Goal: Information Seeking & Learning: Find specific fact

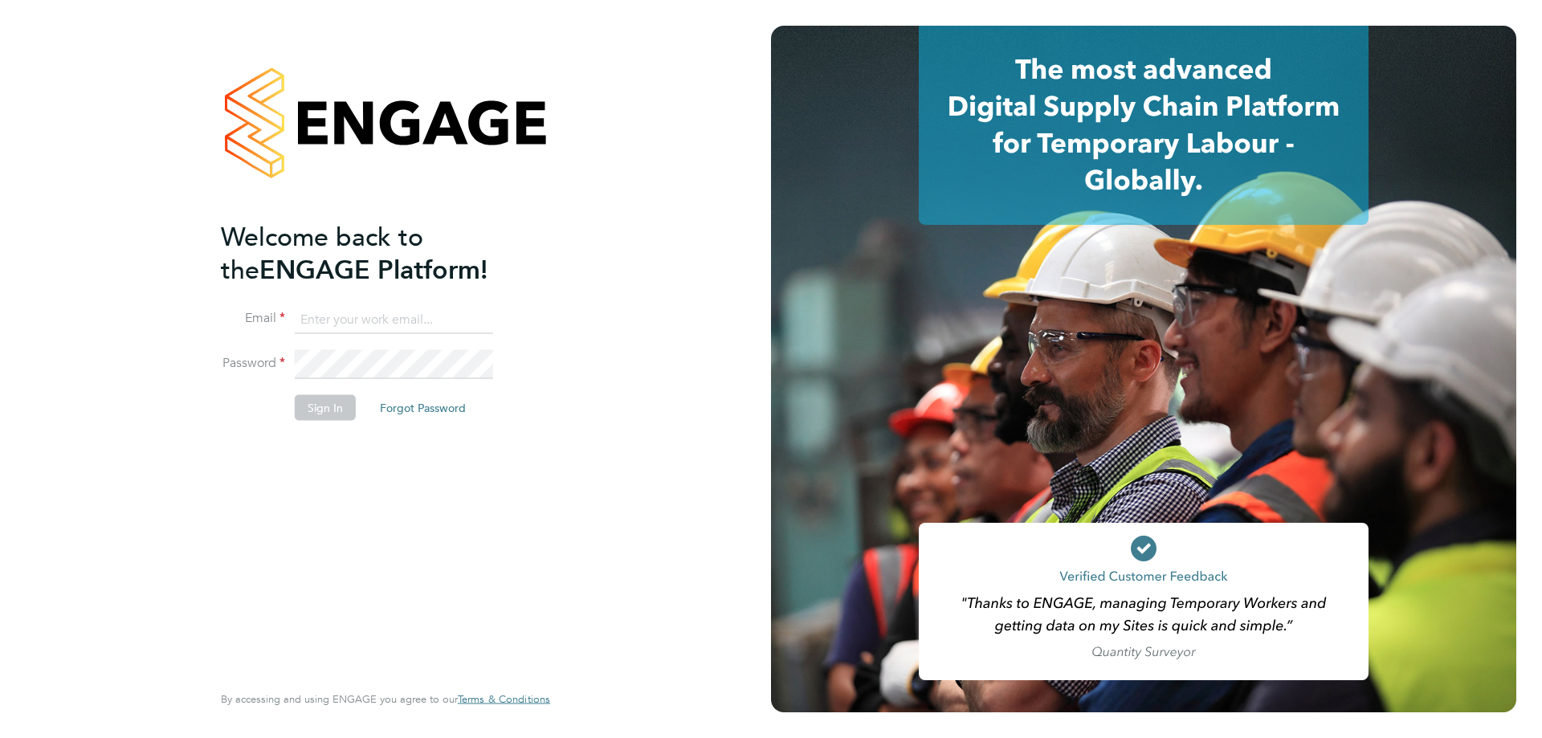
type input "jwhyms@fr-group.co.uk"
click at [297, 408] on button "Sign In" at bounding box center [325, 407] width 61 height 26
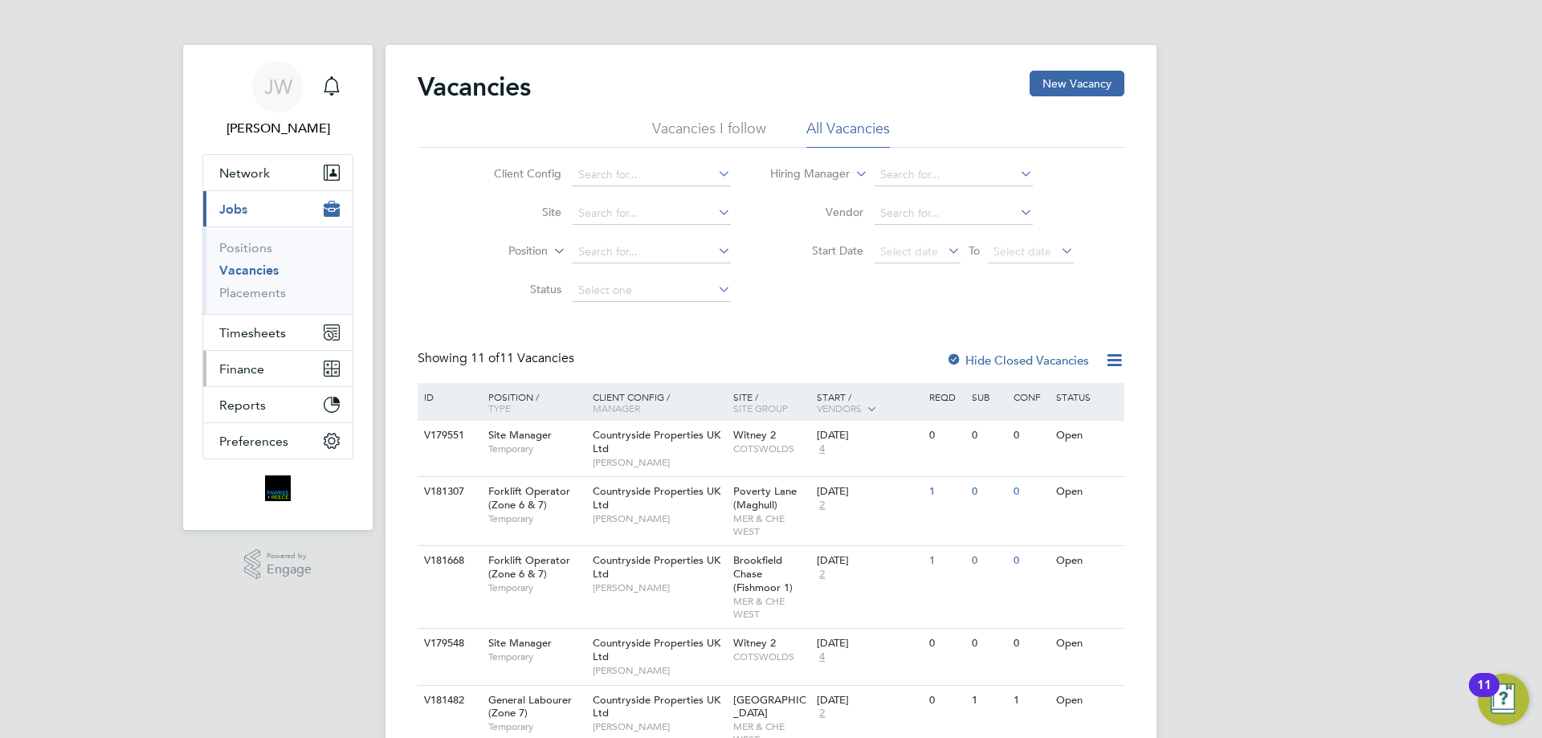
click at [249, 372] on span "Finance" at bounding box center [241, 369] width 45 height 15
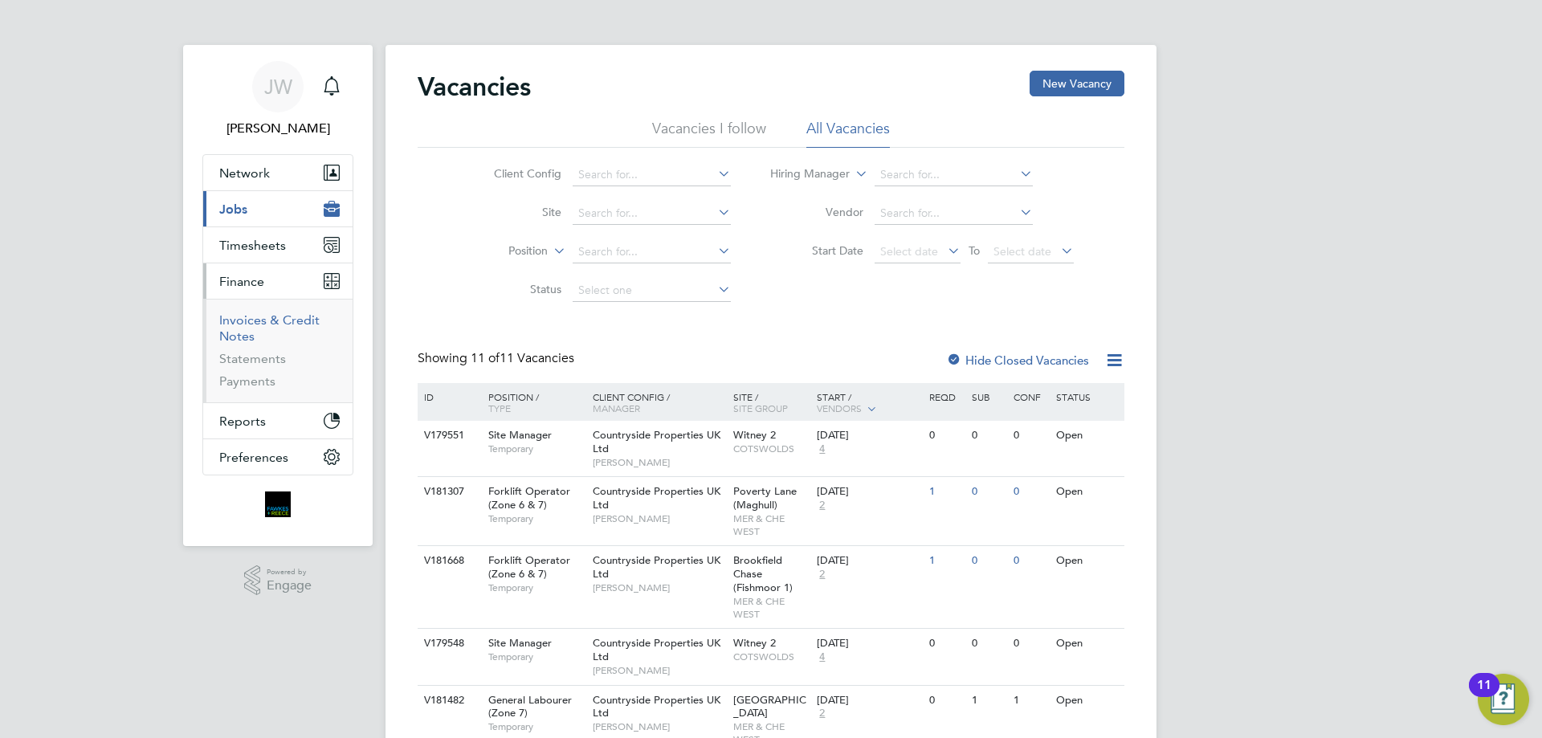
click at [253, 323] on link "Invoices & Credit Notes" at bounding box center [269, 328] width 100 height 31
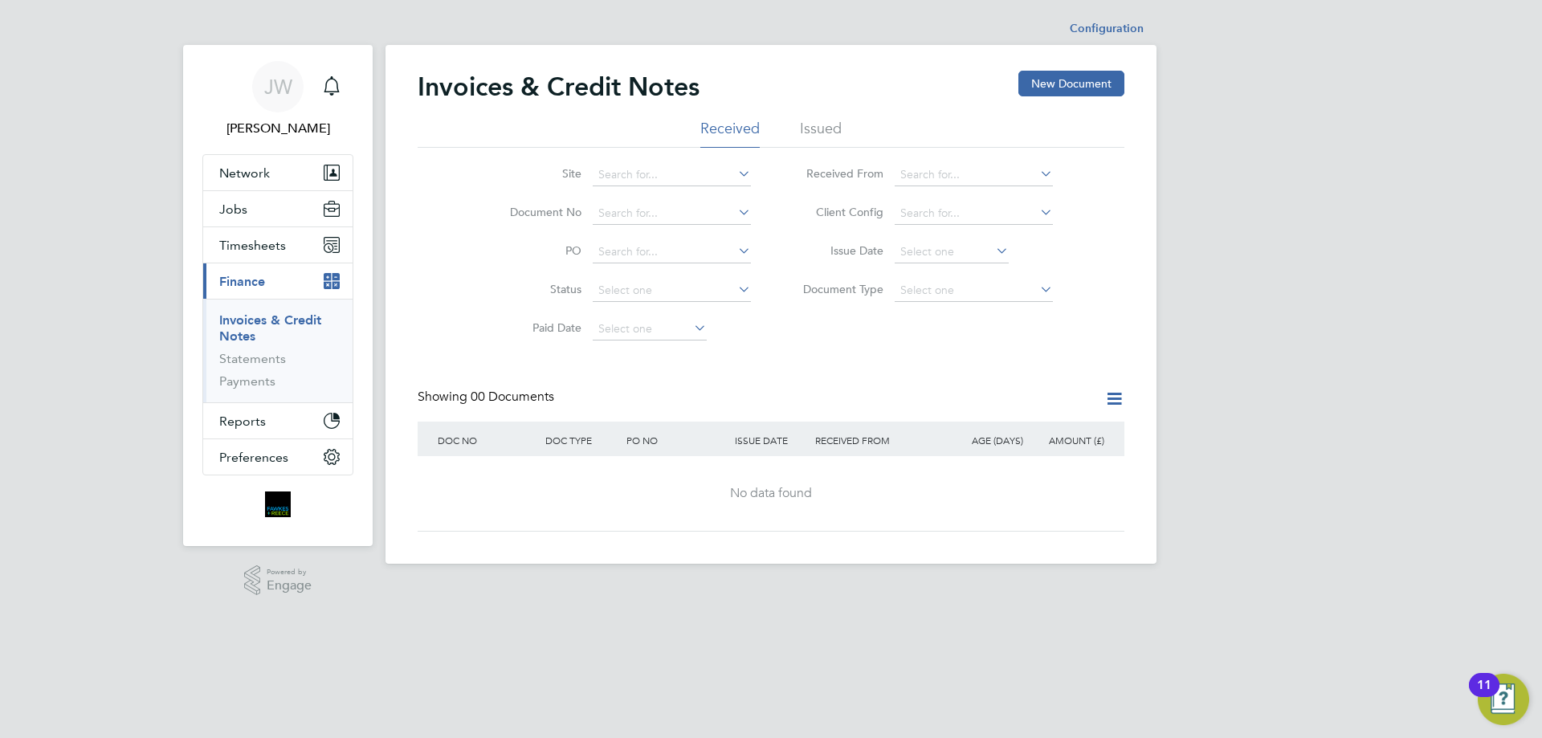
click at [833, 126] on li "Issued" at bounding box center [821, 133] width 42 height 29
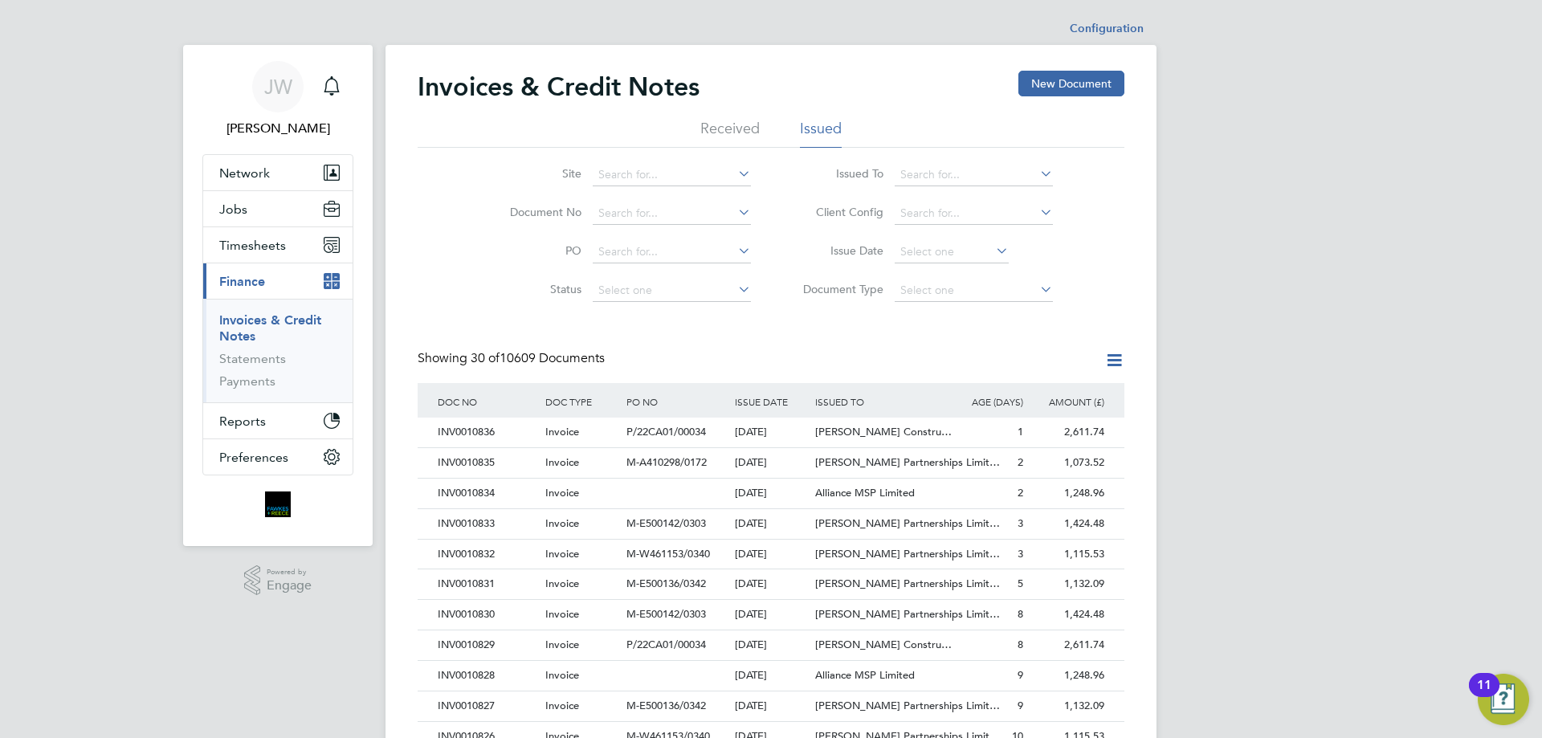
click at [832, 123] on li "Issued" at bounding box center [821, 133] width 42 height 29
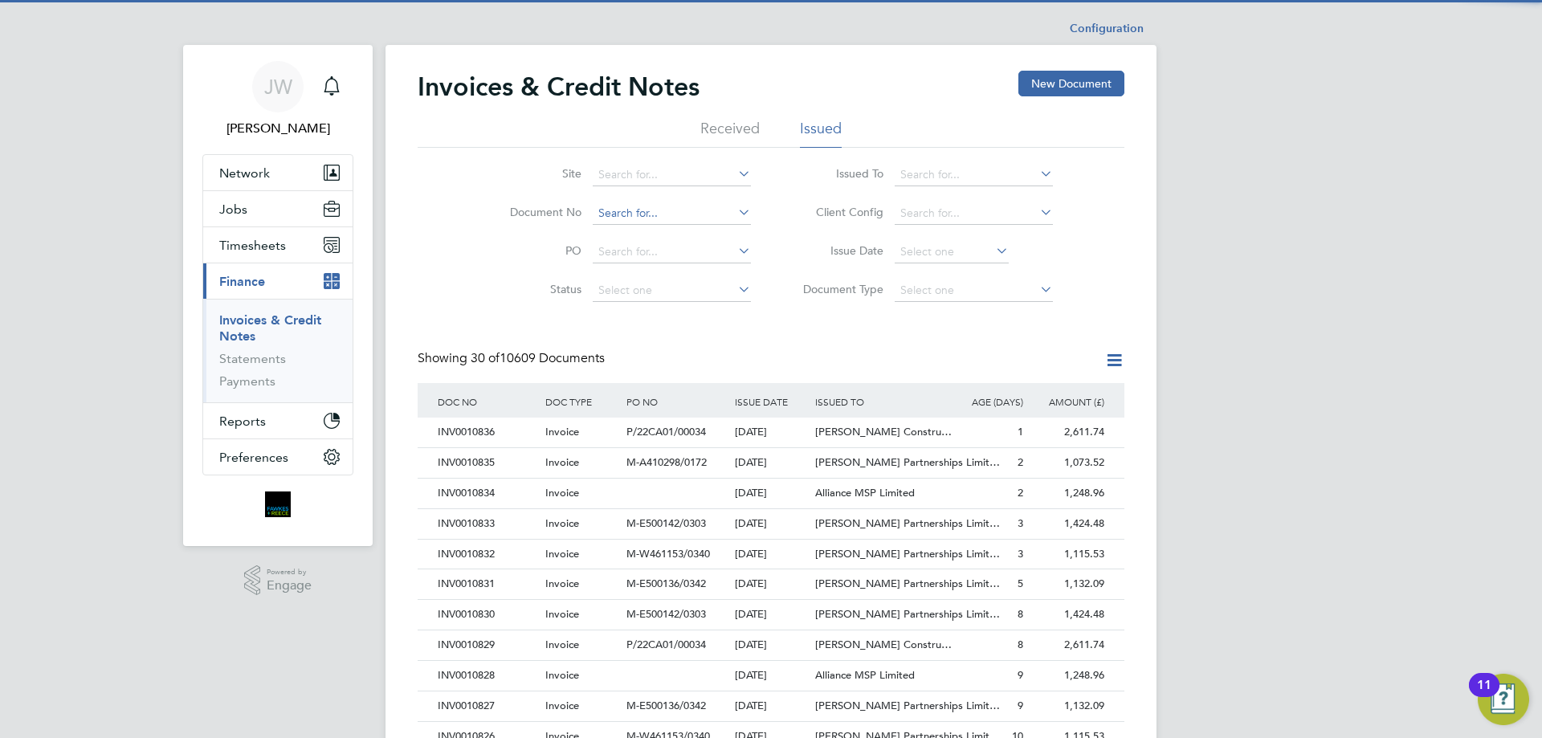
scroll to position [31, 109]
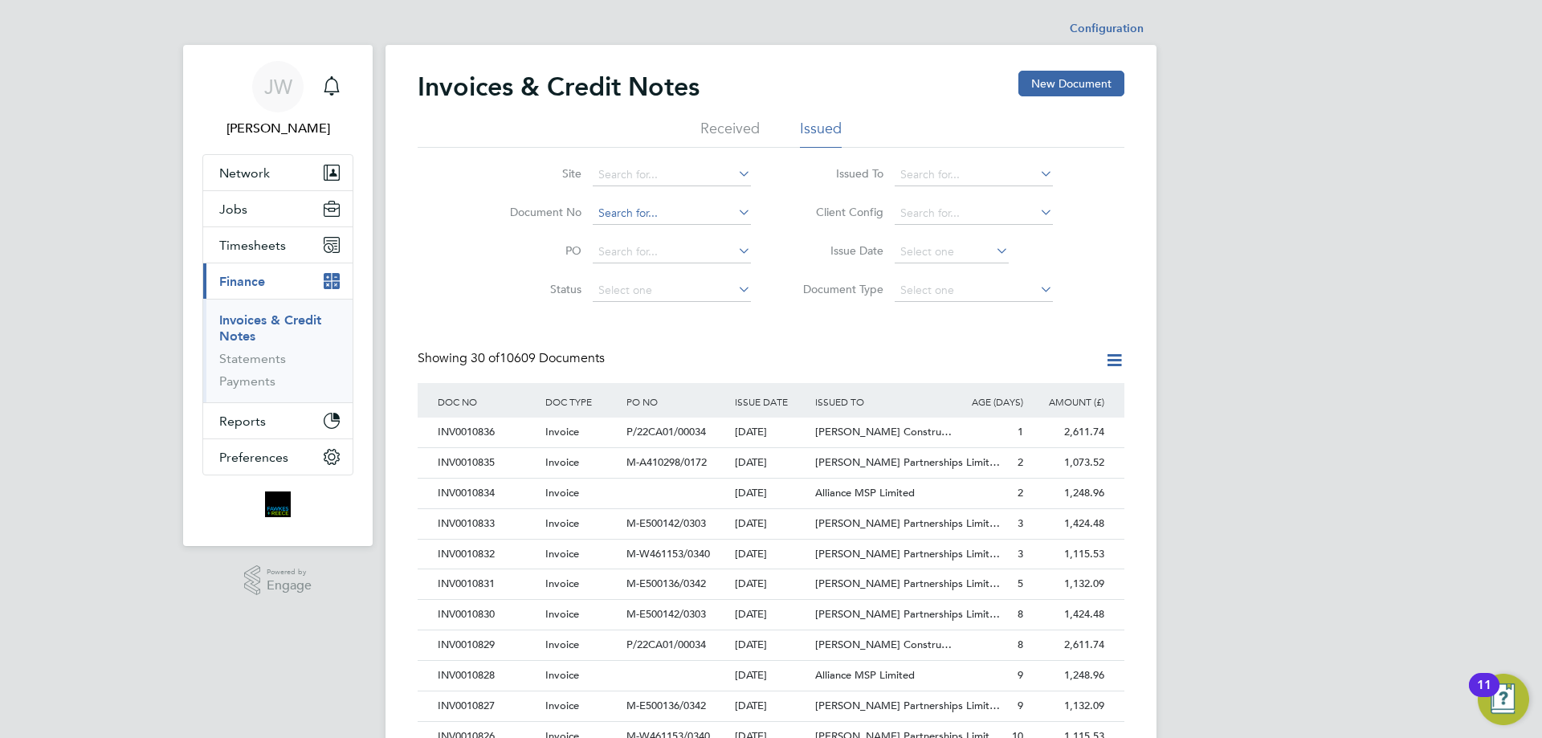
click at [623, 213] on input at bounding box center [672, 213] width 158 height 22
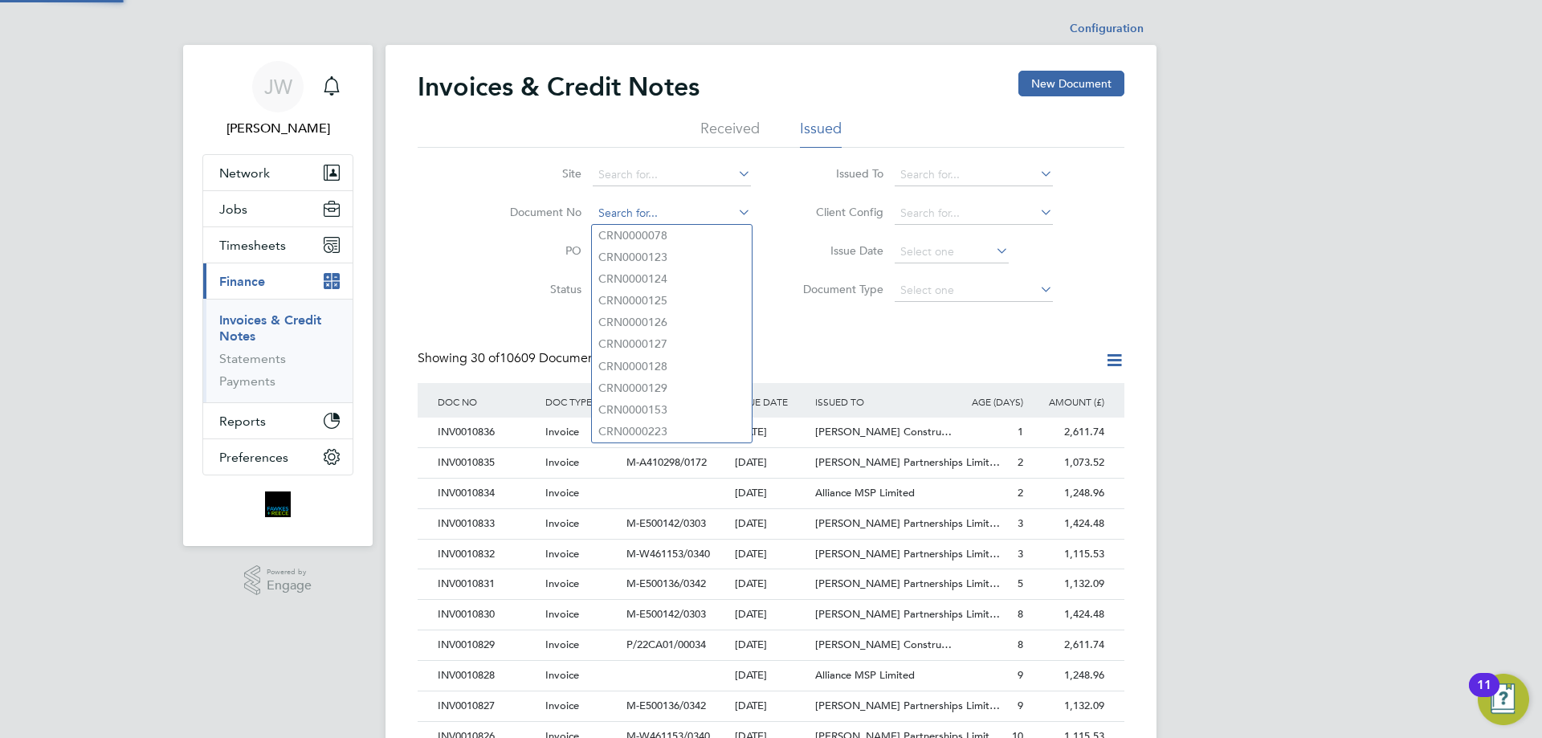
paste input "INV0010717"
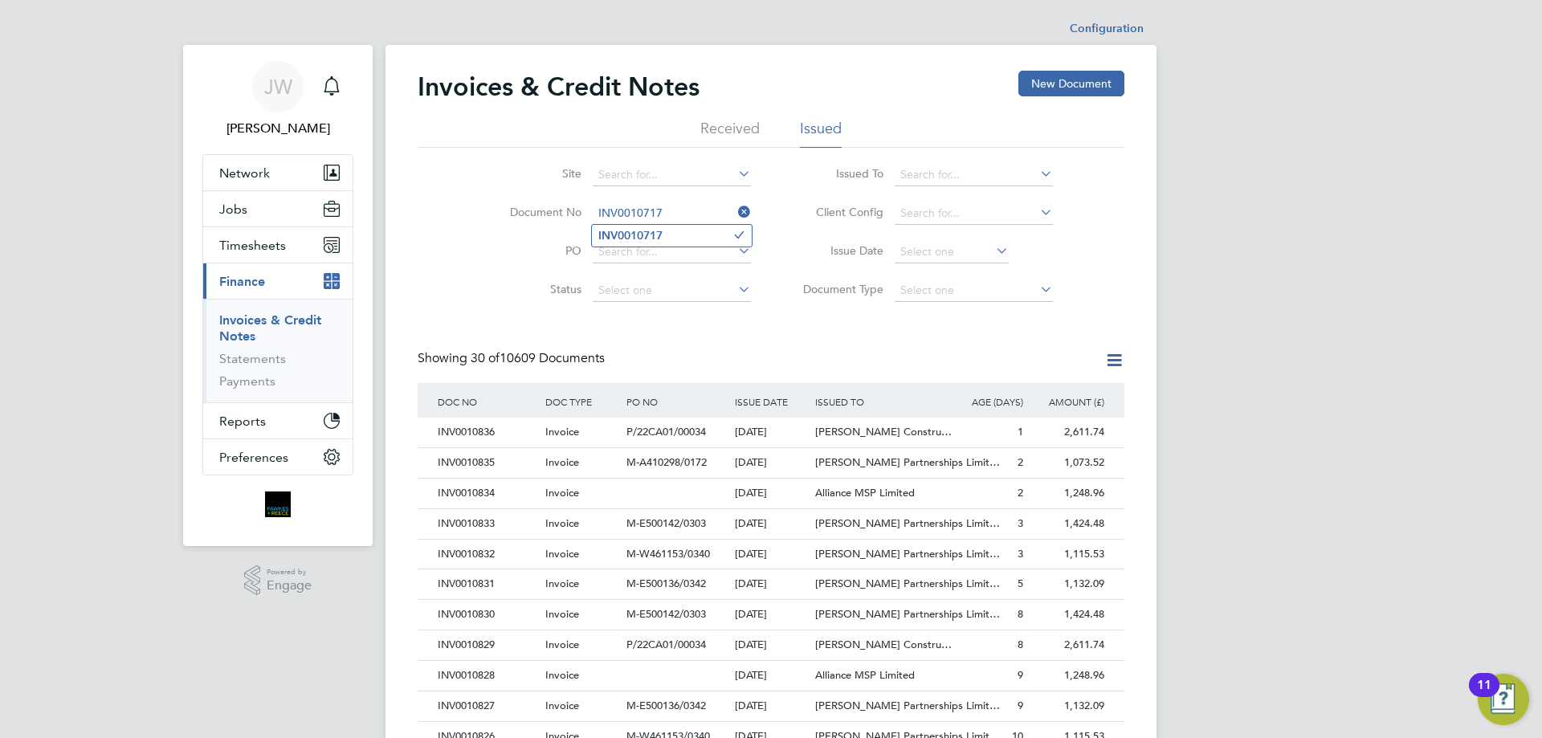
type input "INV0010717"
click at [654, 234] on b "INV0010717" at bounding box center [631, 236] width 64 height 14
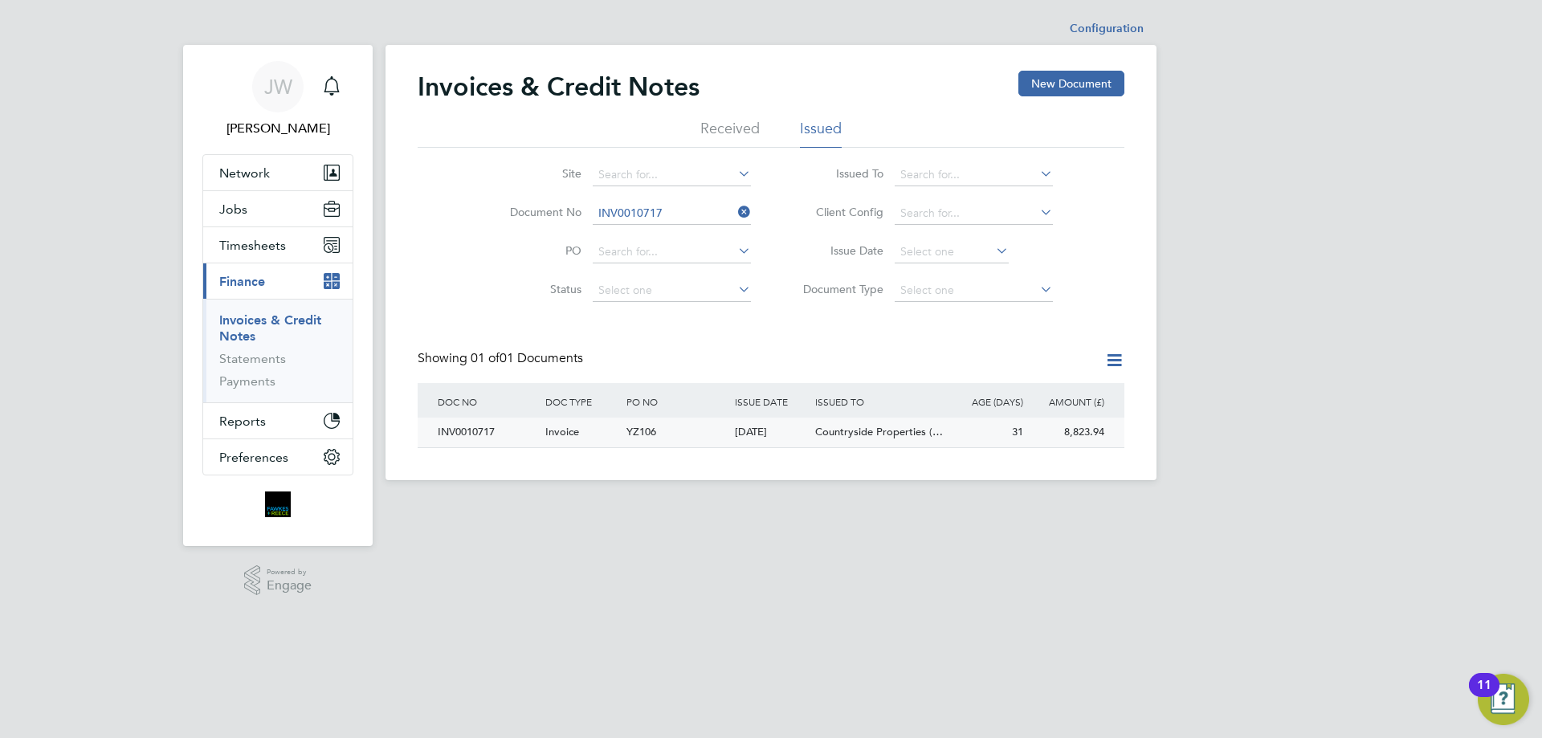
click at [478, 427] on div "INV0010717" at bounding box center [488, 433] width 108 height 30
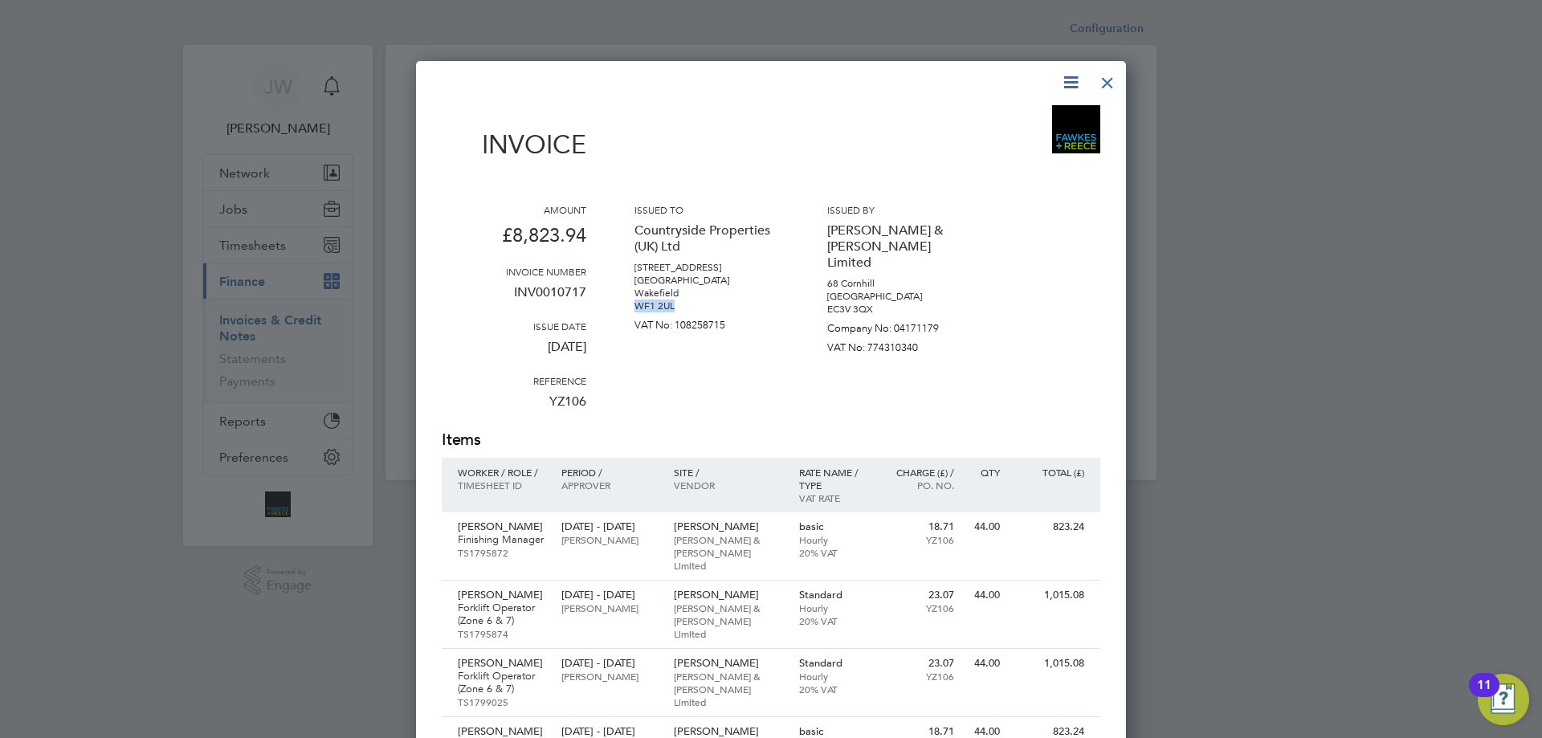
drag, startPoint x: 632, startPoint y: 303, endPoint x: 674, endPoint y: 303, distance: 41.8
click at [674, 303] on div "Amount £8,823.94 Invoice number INV0010717 Issue date 01 Sep 2025 Reference YZ1…" at bounding box center [771, 316] width 659 height 226
copy p "WF1 2UL"
drag, startPoint x: 1113, startPoint y: 80, endPoint x: 1093, endPoint y: 85, distance: 20.7
click at [1113, 80] on div at bounding box center [1107, 78] width 29 height 29
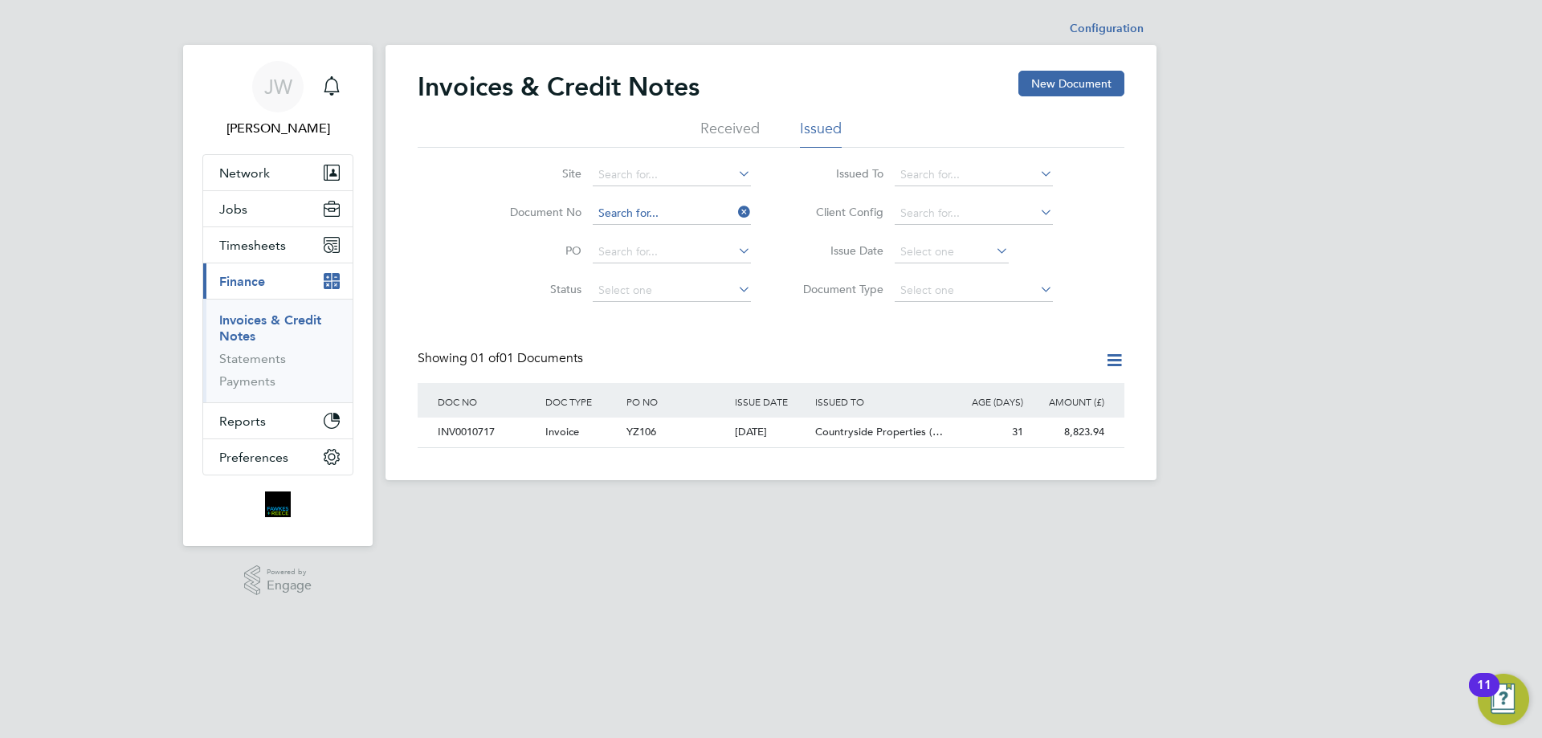
click at [667, 208] on input at bounding box center [672, 213] width 158 height 22
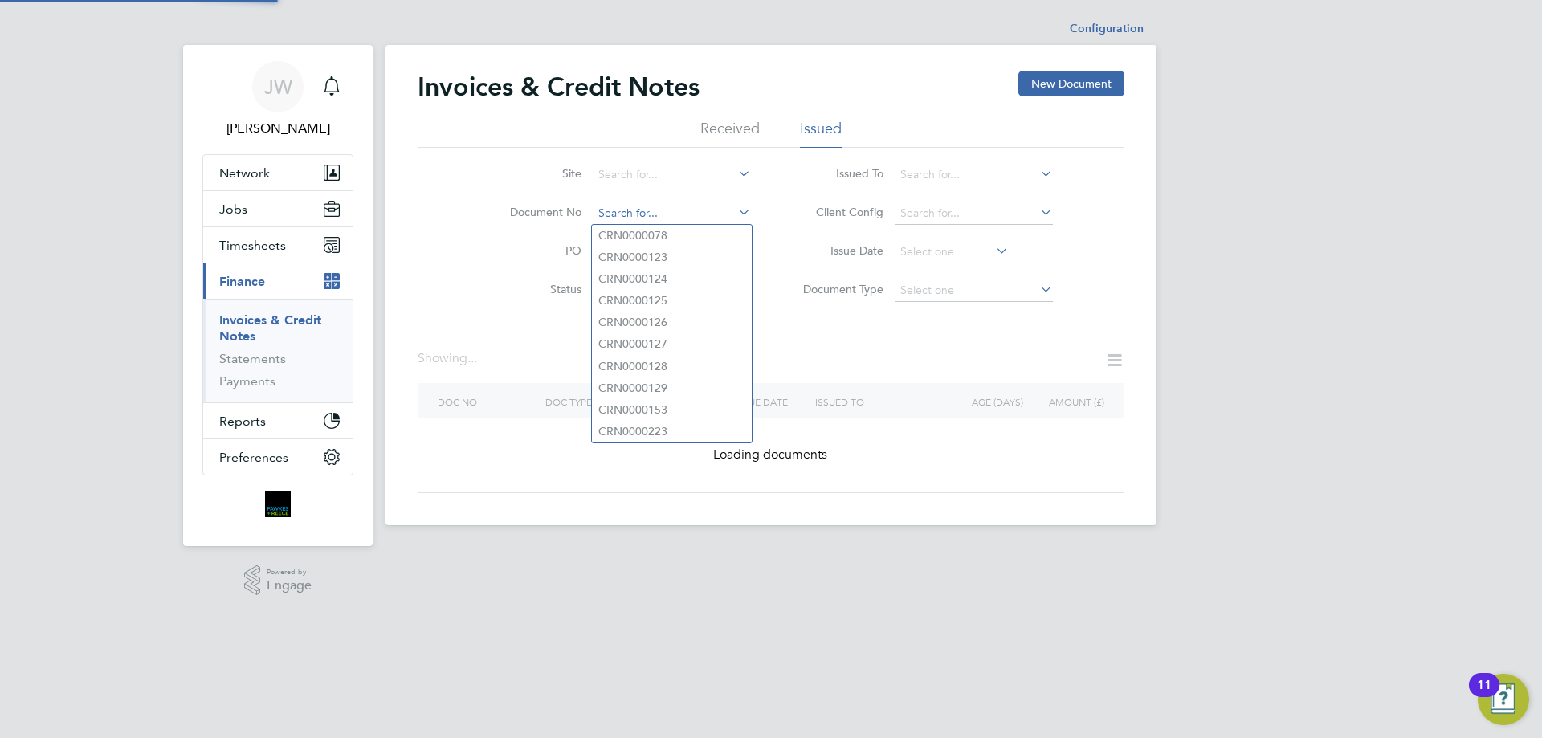
paste input "INV0010767"
type input "INV0010767"
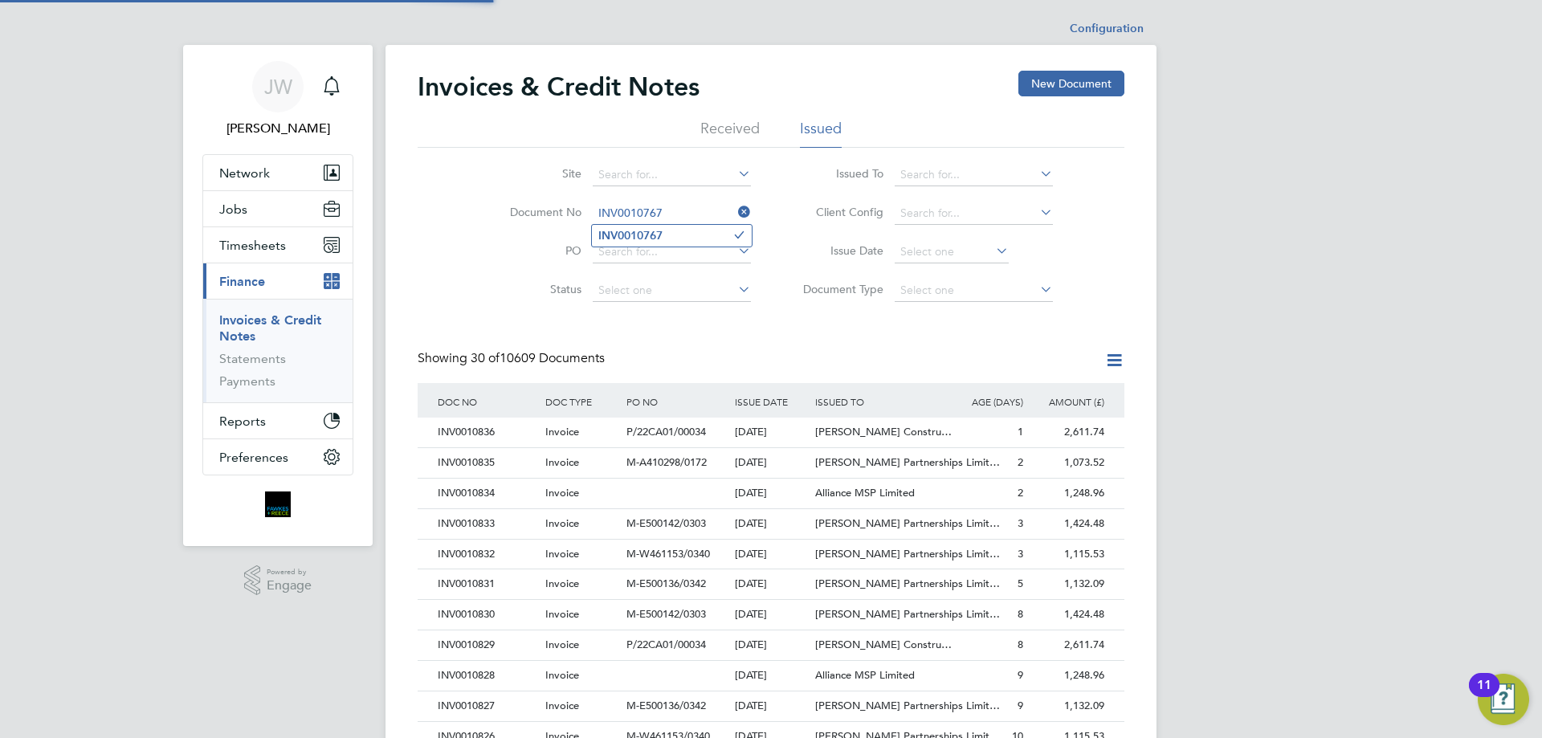
click at [663, 234] on b "INV0010767" at bounding box center [631, 236] width 64 height 14
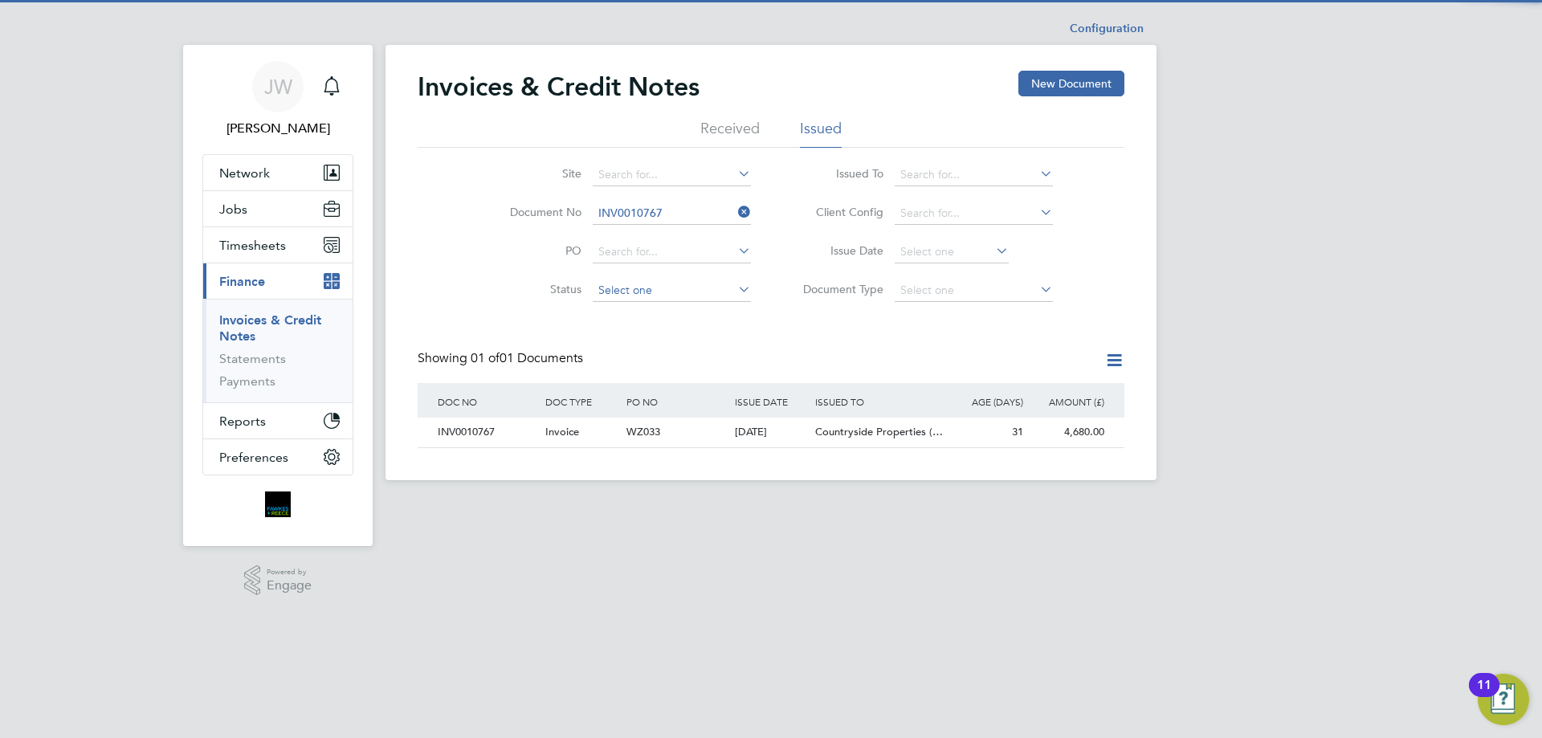
scroll to position [31, 136]
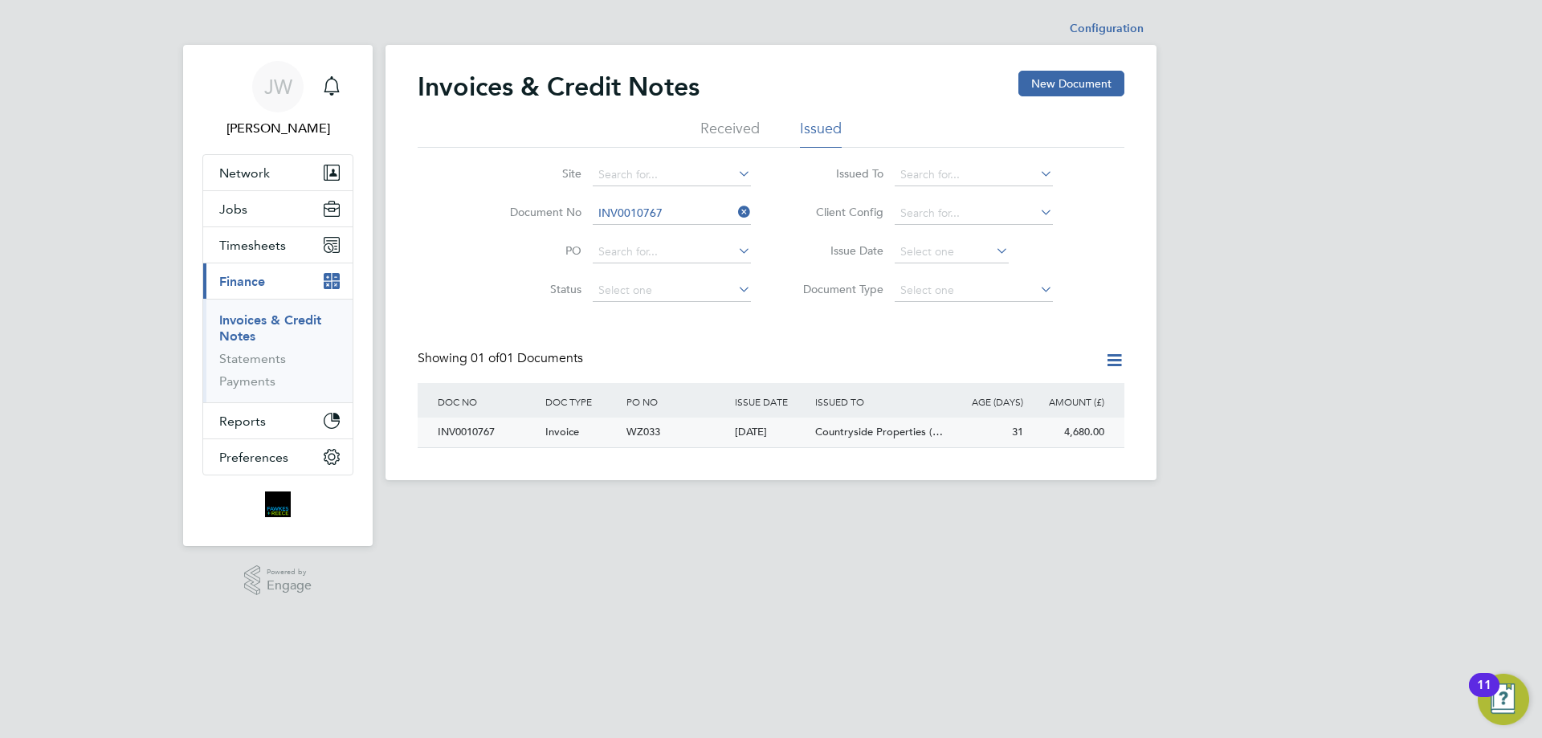
click at [485, 432] on div "INV0010767" at bounding box center [488, 433] width 108 height 30
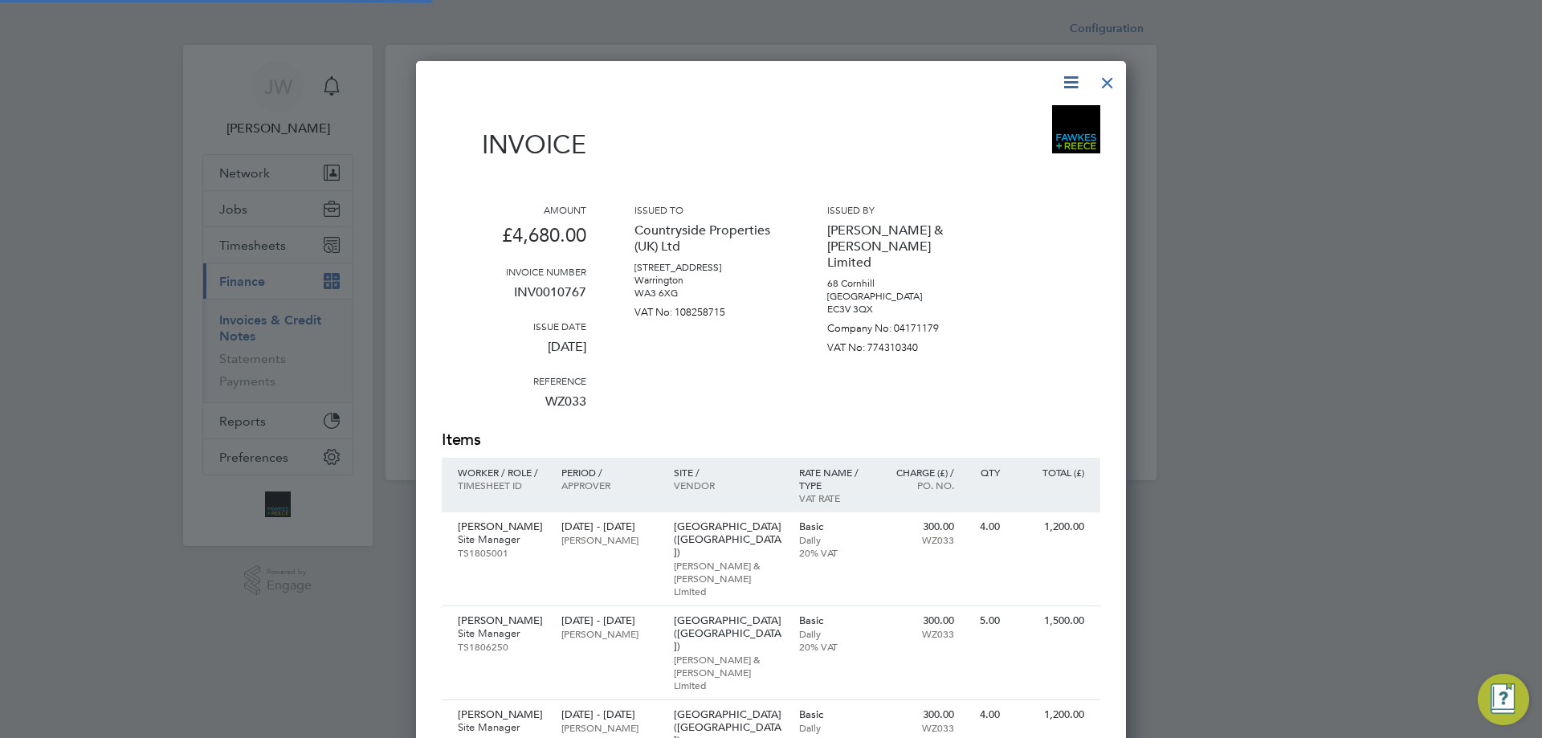
scroll to position [953, 711]
click at [1114, 81] on div at bounding box center [1107, 78] width 29 height 29
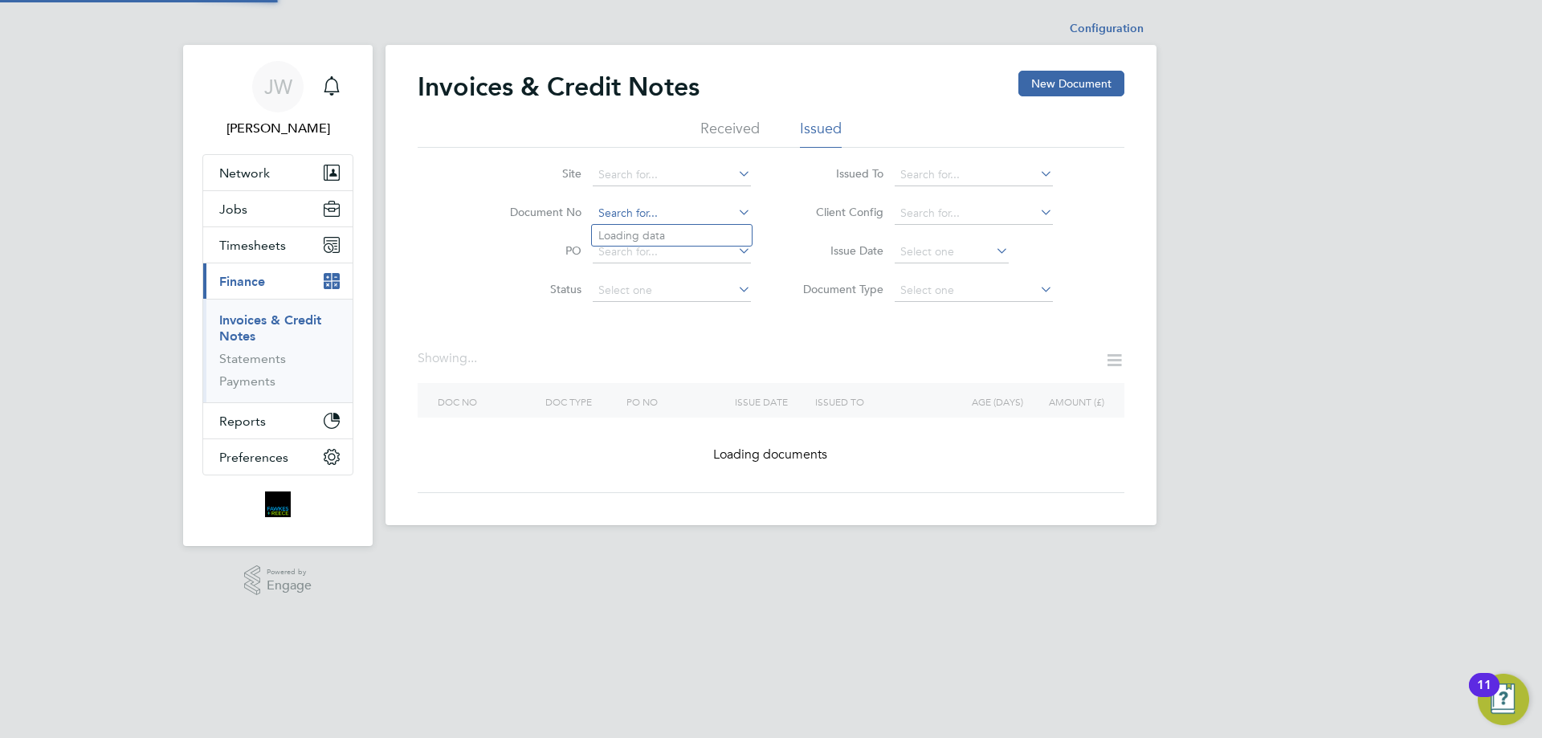
click at [668, 206] on input at bounding box center [672, 213] width 158 height 22
paste input "INV0010768"
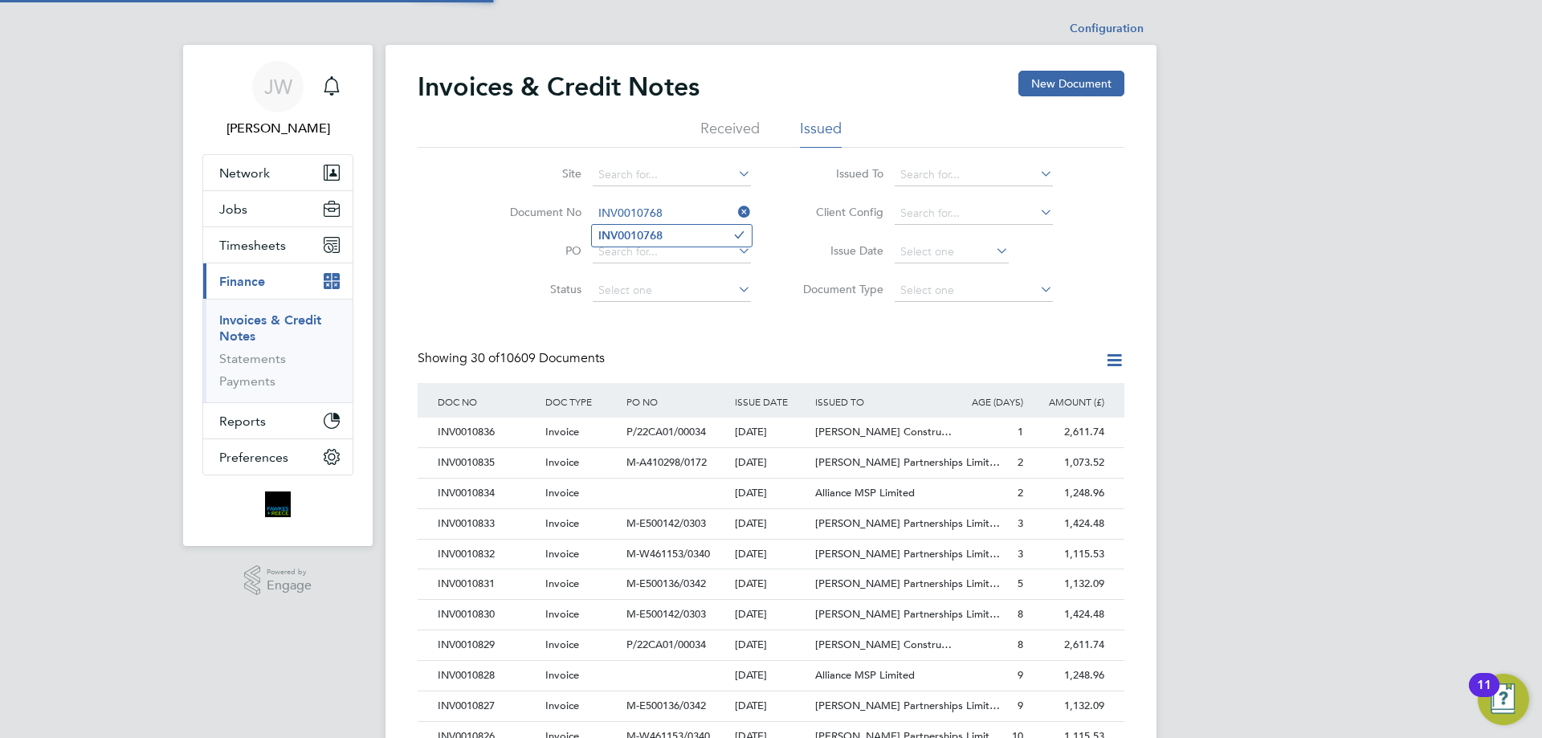
scroll to position [31, 109]
type input "INV0010768"
click at [656, 232] on b "INV0010768" at bounding box center [631, 236] width 64 height 14
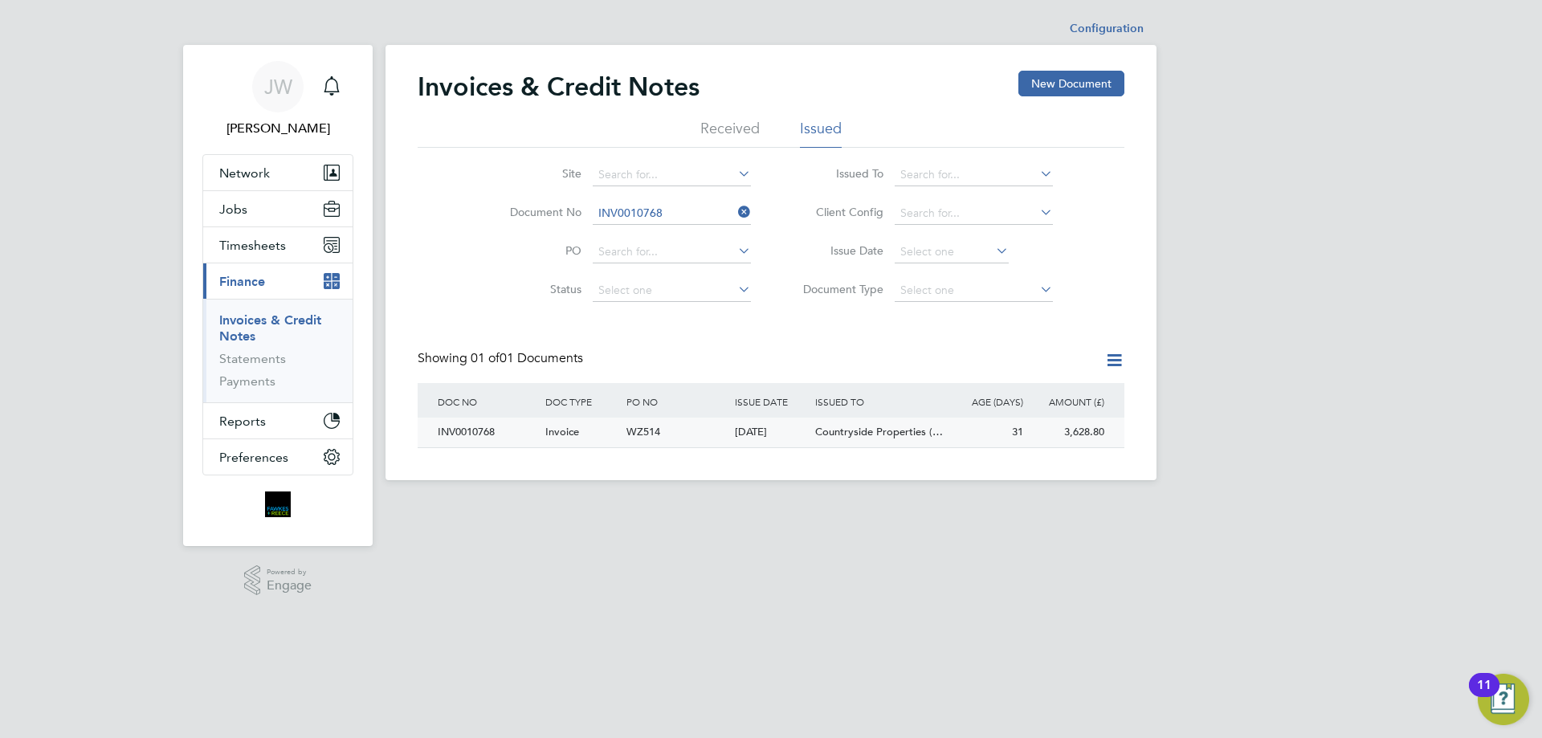
click at [482, 431] on div "INV0010768" at bounding box center [488, 433] width 108 height 30
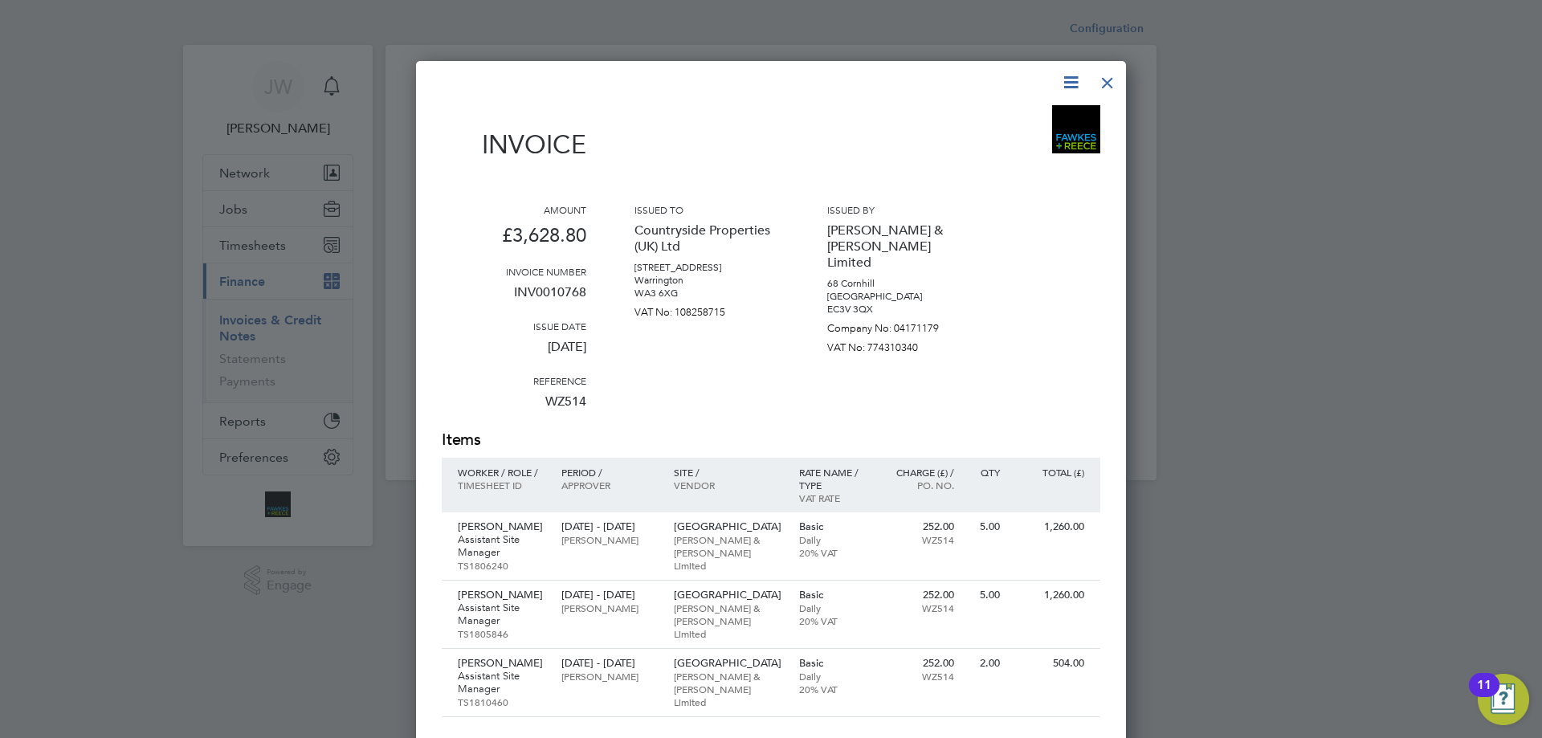
click at [1114, 80] on div at bounding box center [1107, 78] width 29 height 29
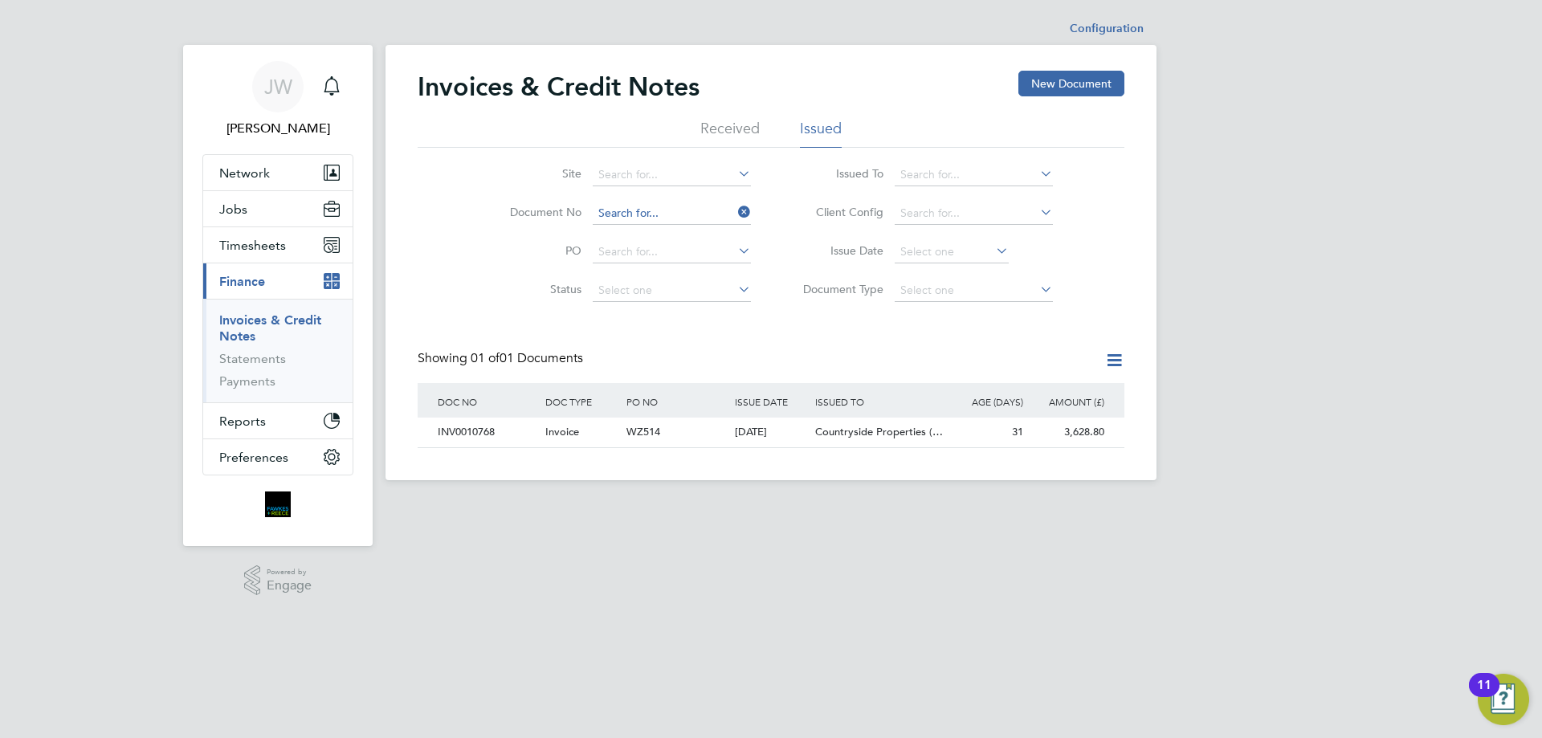
click at [668, 206] on input at bounding box center [672, 213] width 158 height 22
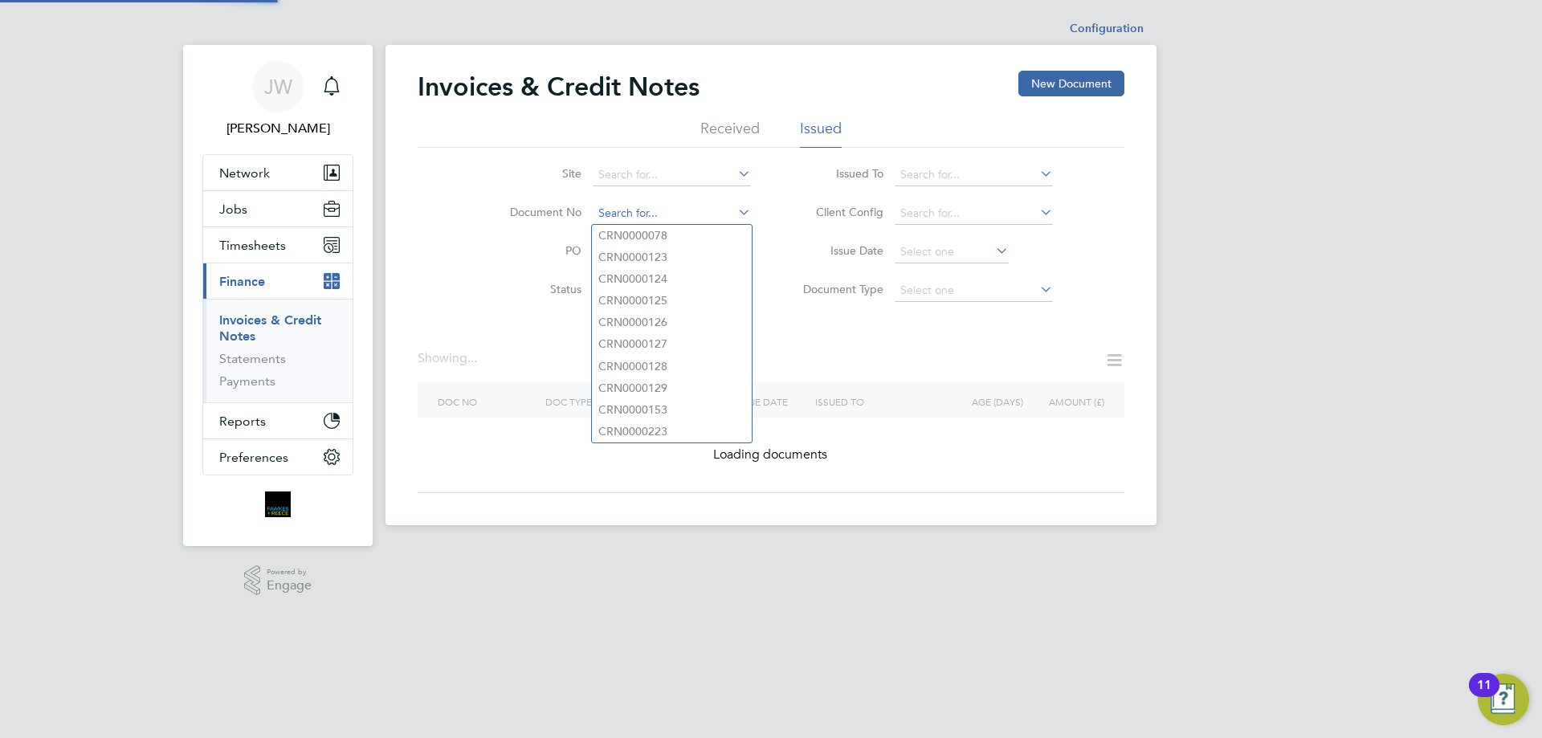
paste input "INV0010770"
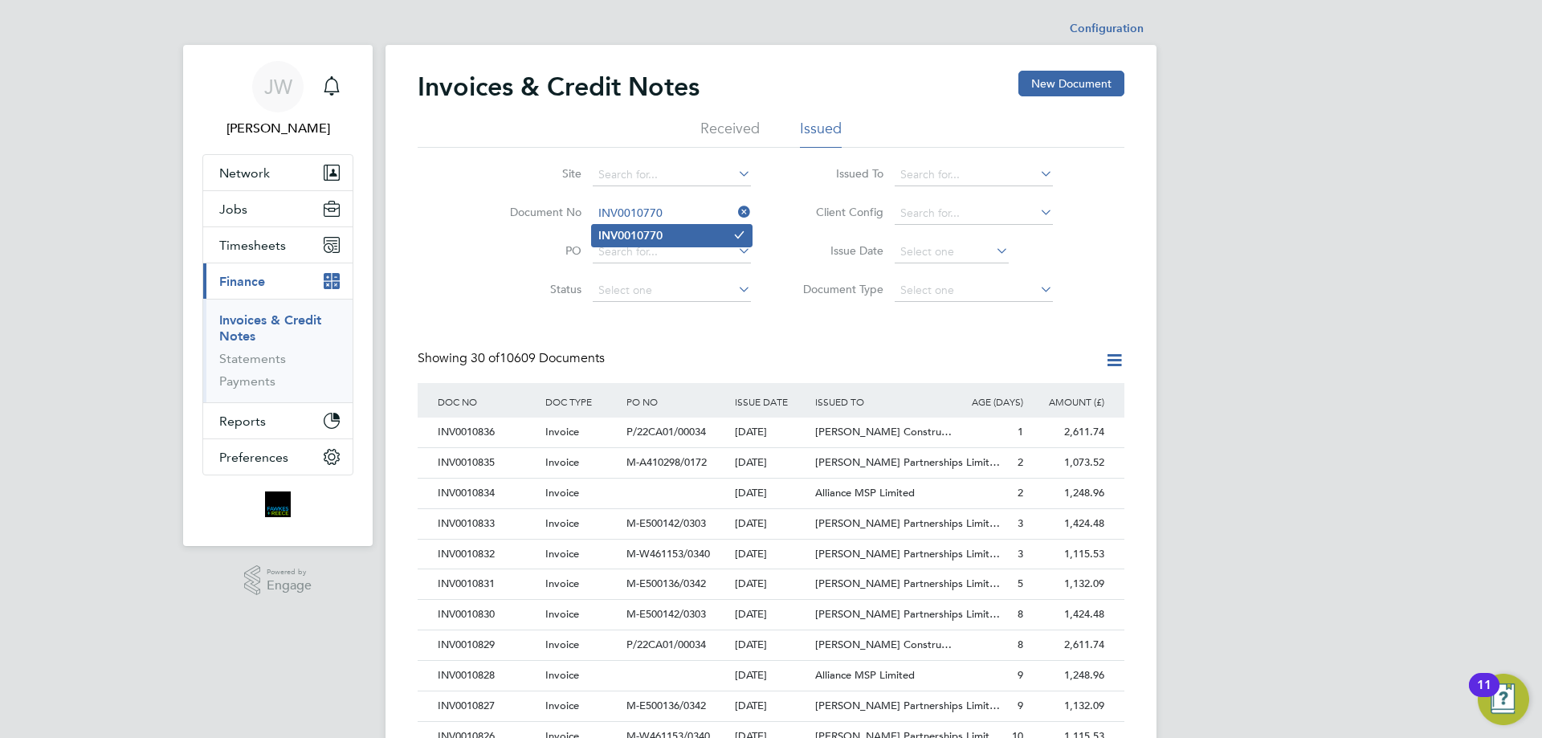
type input "INV0010770"
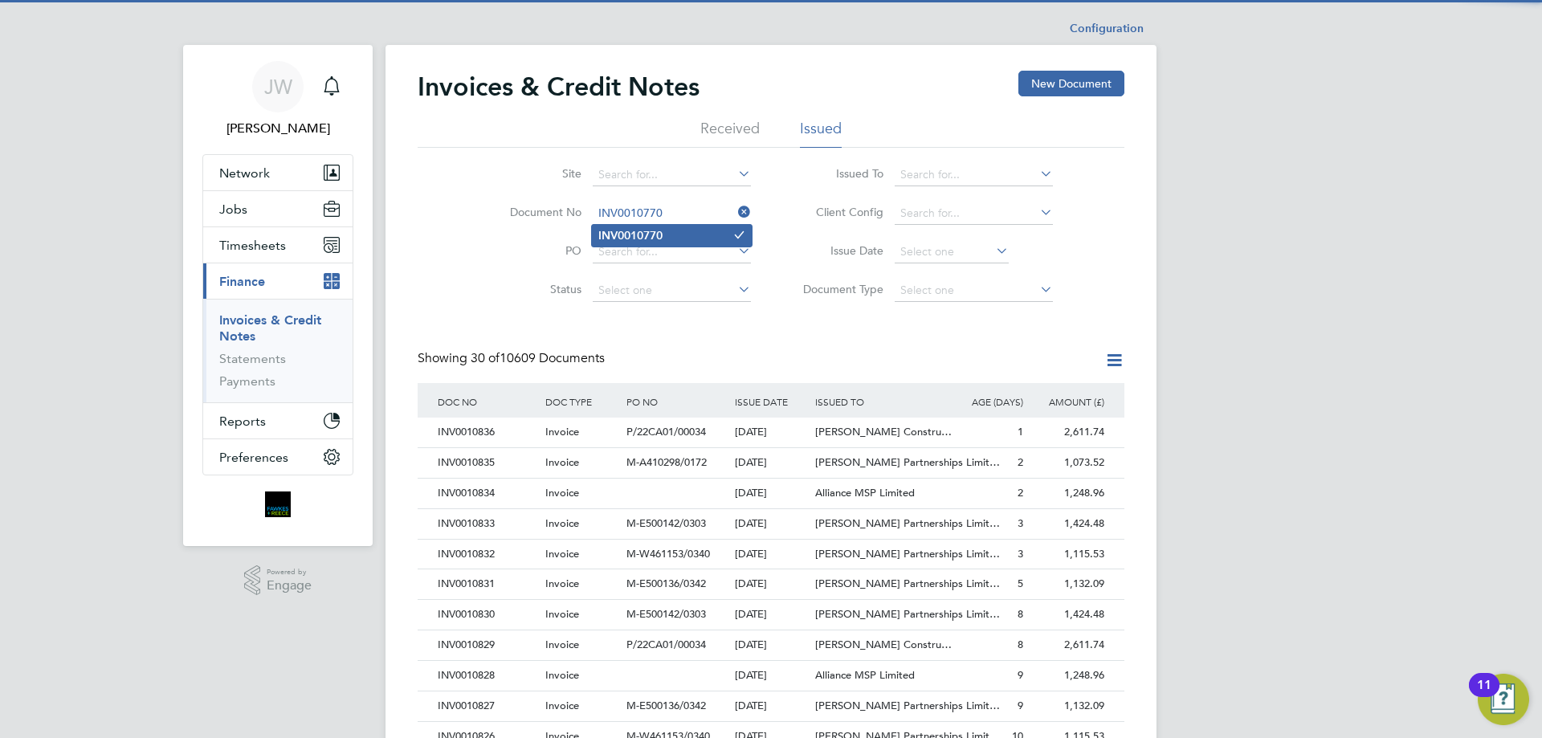
click at [643, 233] on b "INV0010770" at bounding box center [631, 236] width 64 height 14
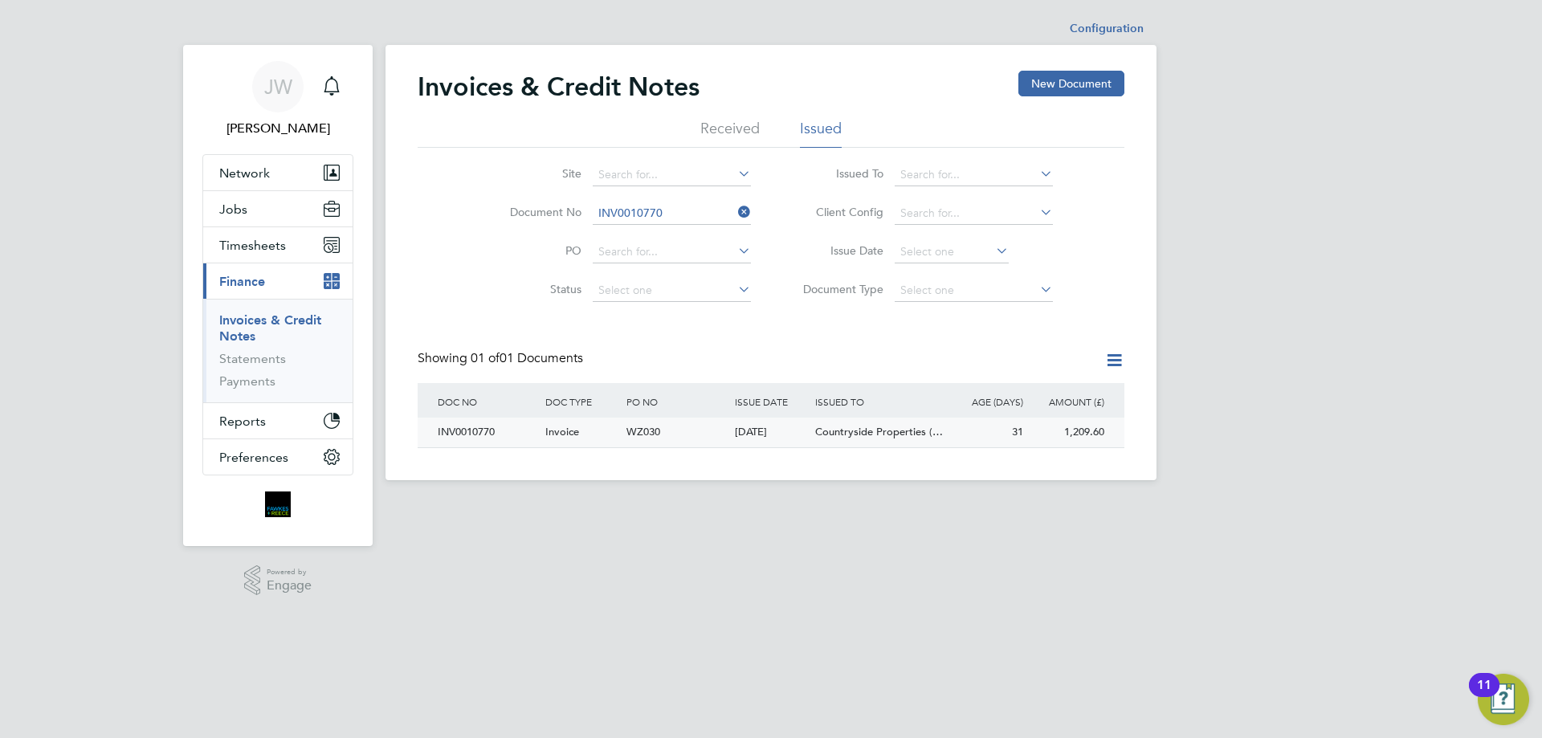
click at [465, 431] on div "INV0010770" at bounding box center [488, 433] width 108 height 30
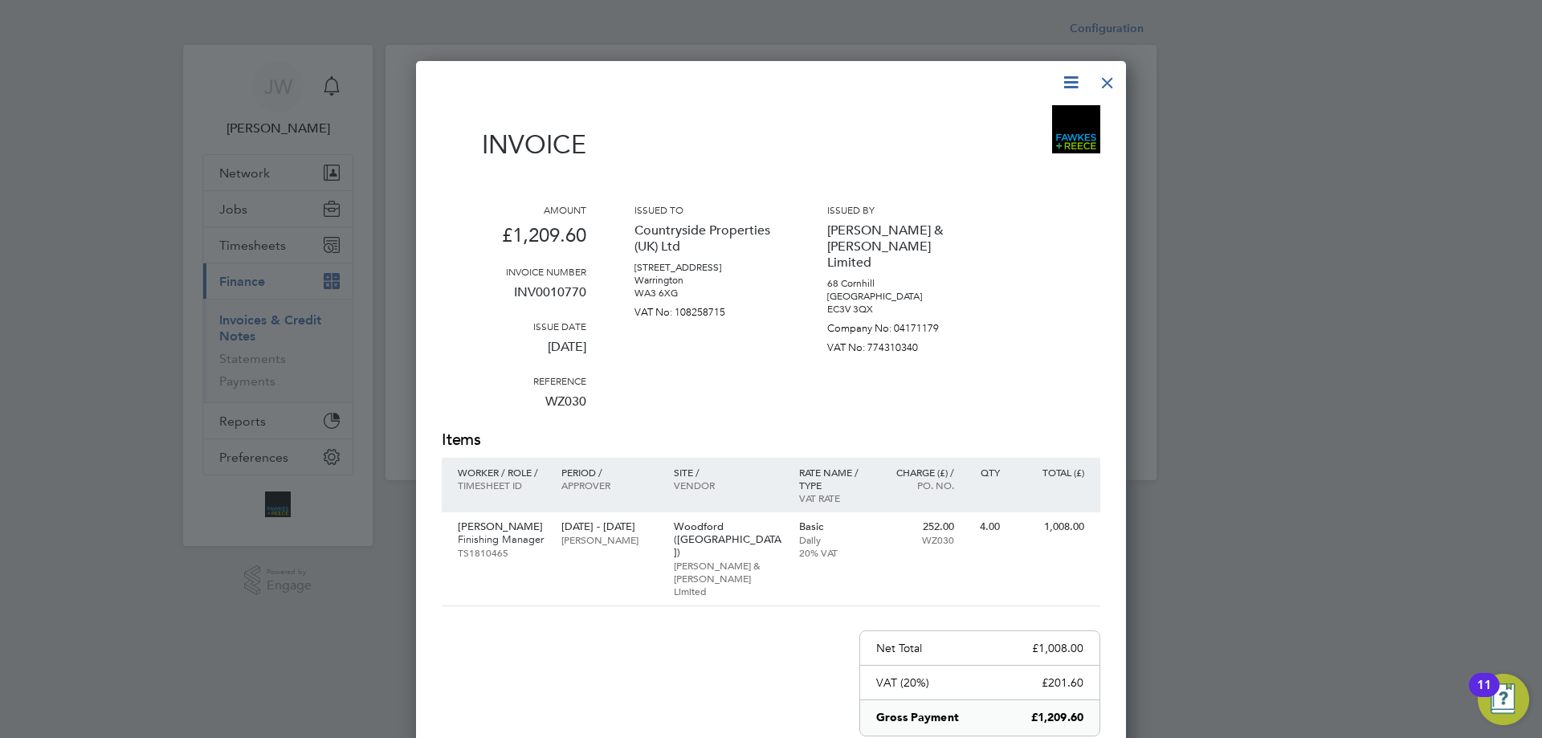
click at [1107, 81] on div at bounding box center [1107, 78] width 29 height 29
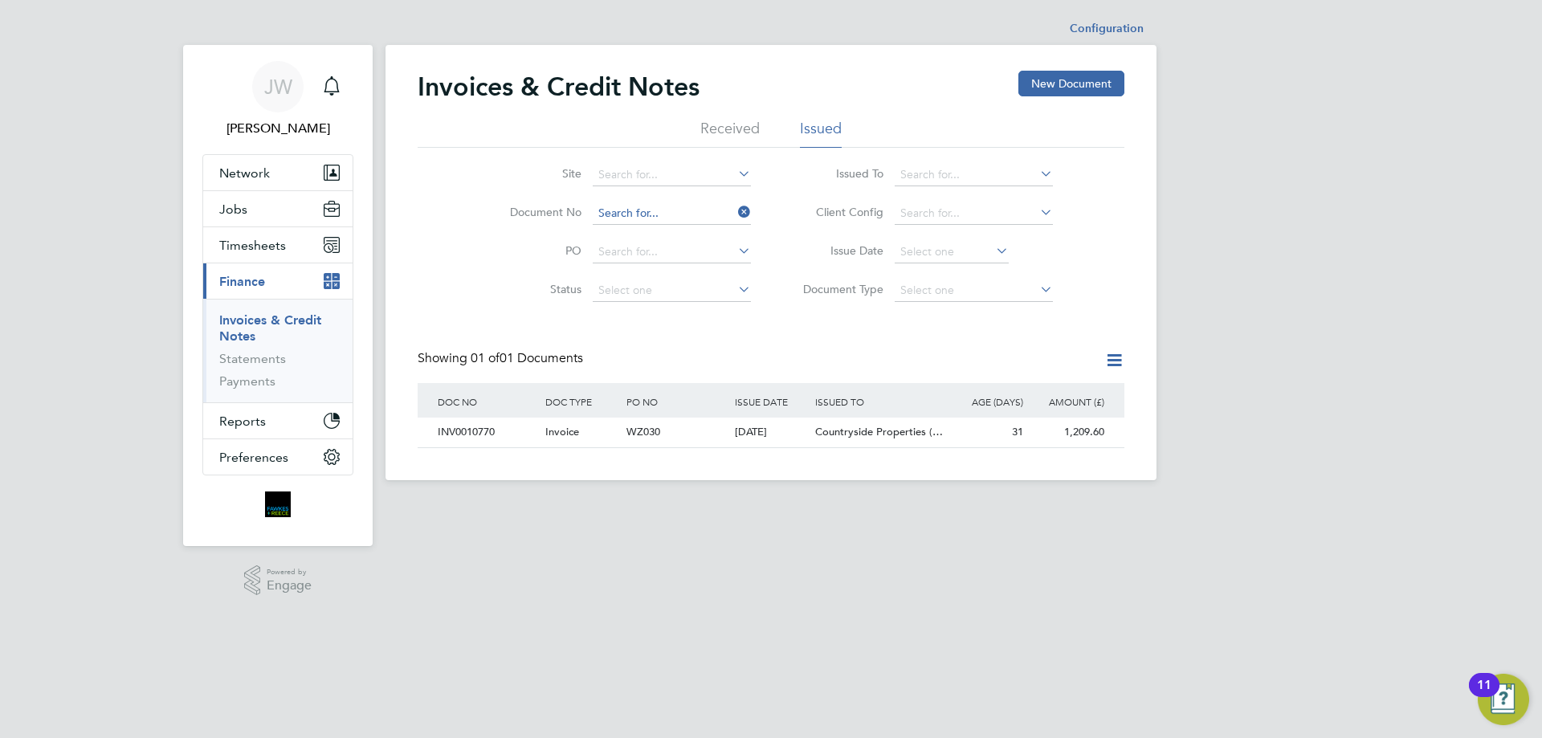
click at [660, 210] on input at bounding box center [672, 213] width 158 height 22
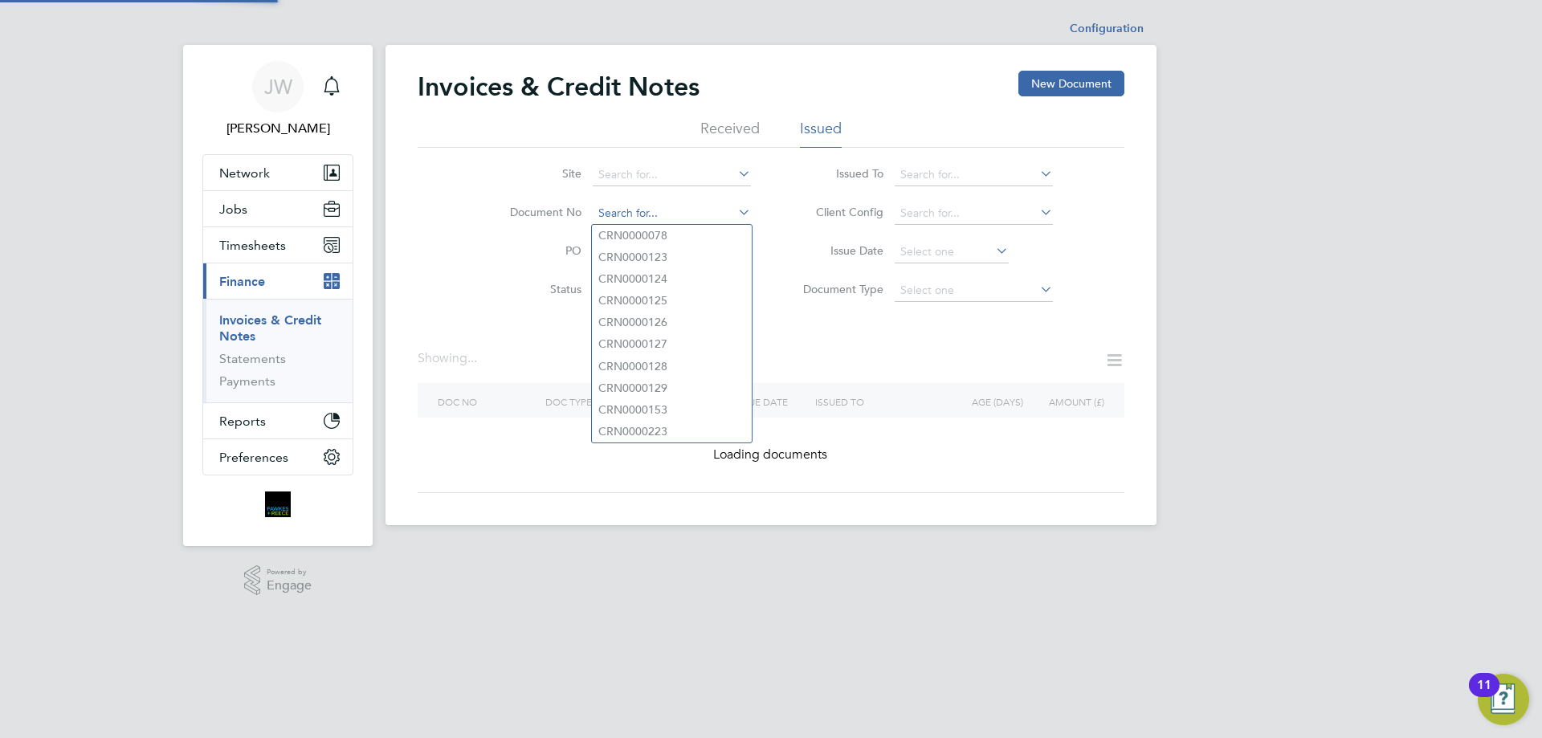
paste input "INV0010732"
type input "INV0010732"
click at [657, 235] on b "INV0010732" at bounding box center [631, 236] width 64 height 14
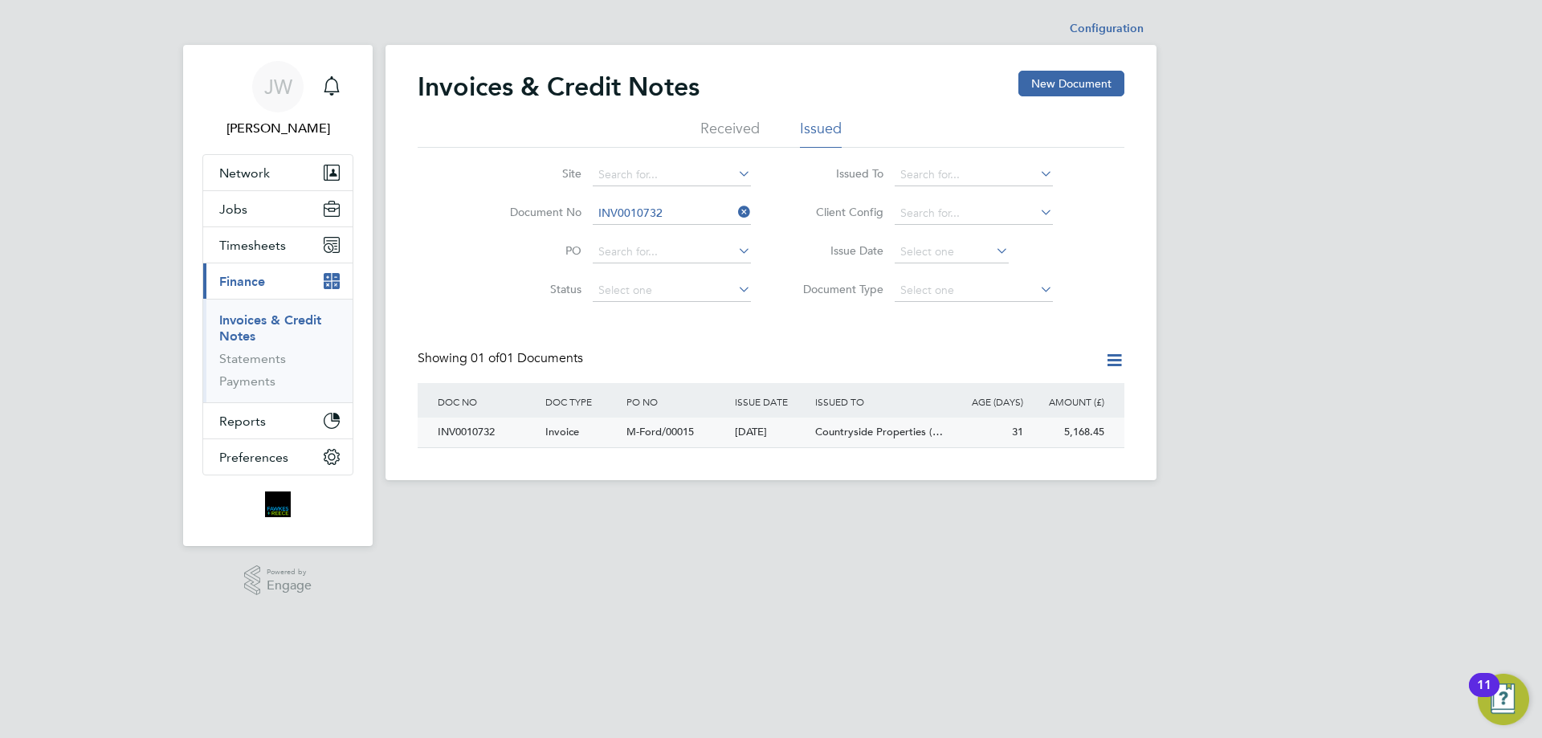
click at [496, 431] on div "INV0010732" at bounding box center [488, 433] width 108 height 30
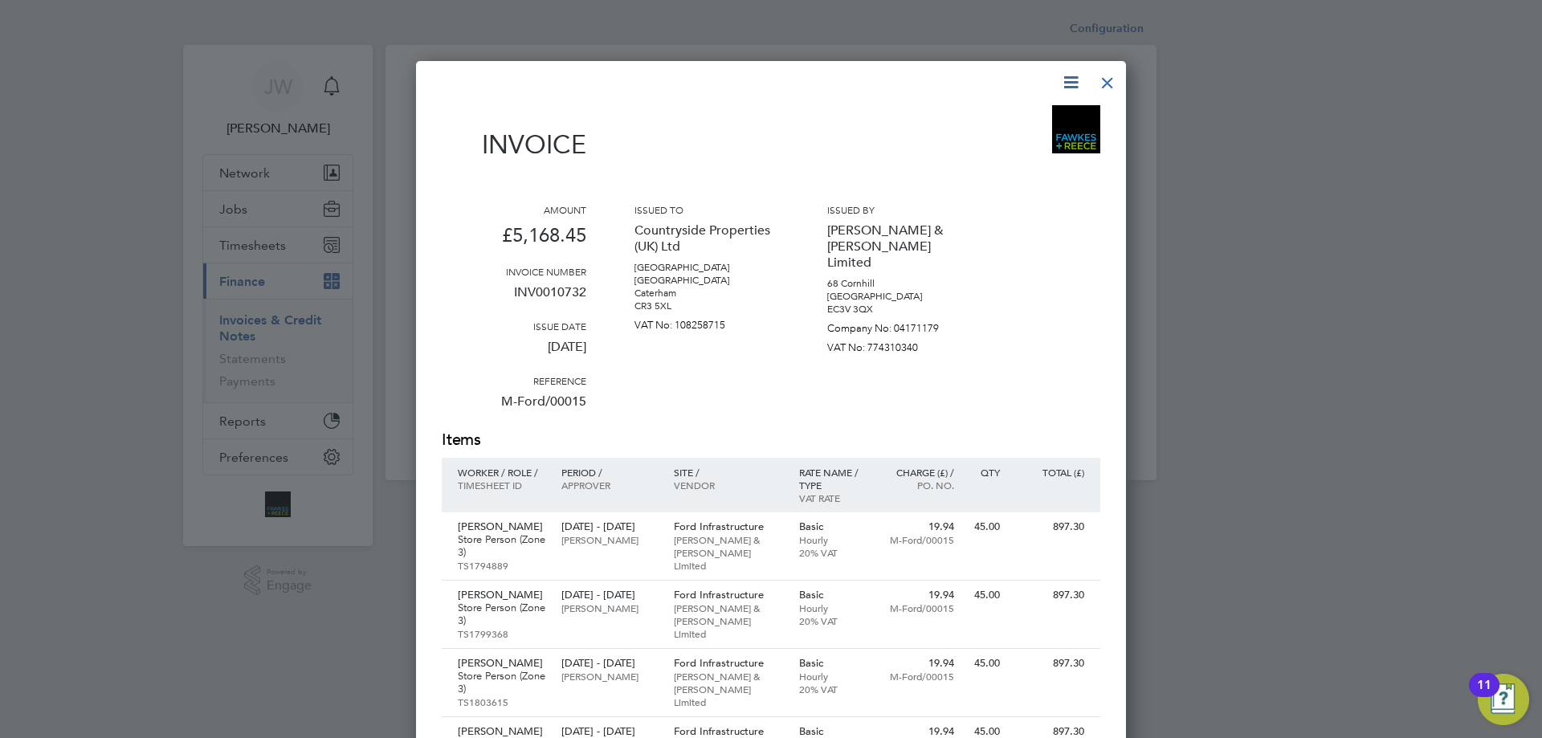
click at [1107, 80] on div at bounding box center [1107, 78] width 29 height 29
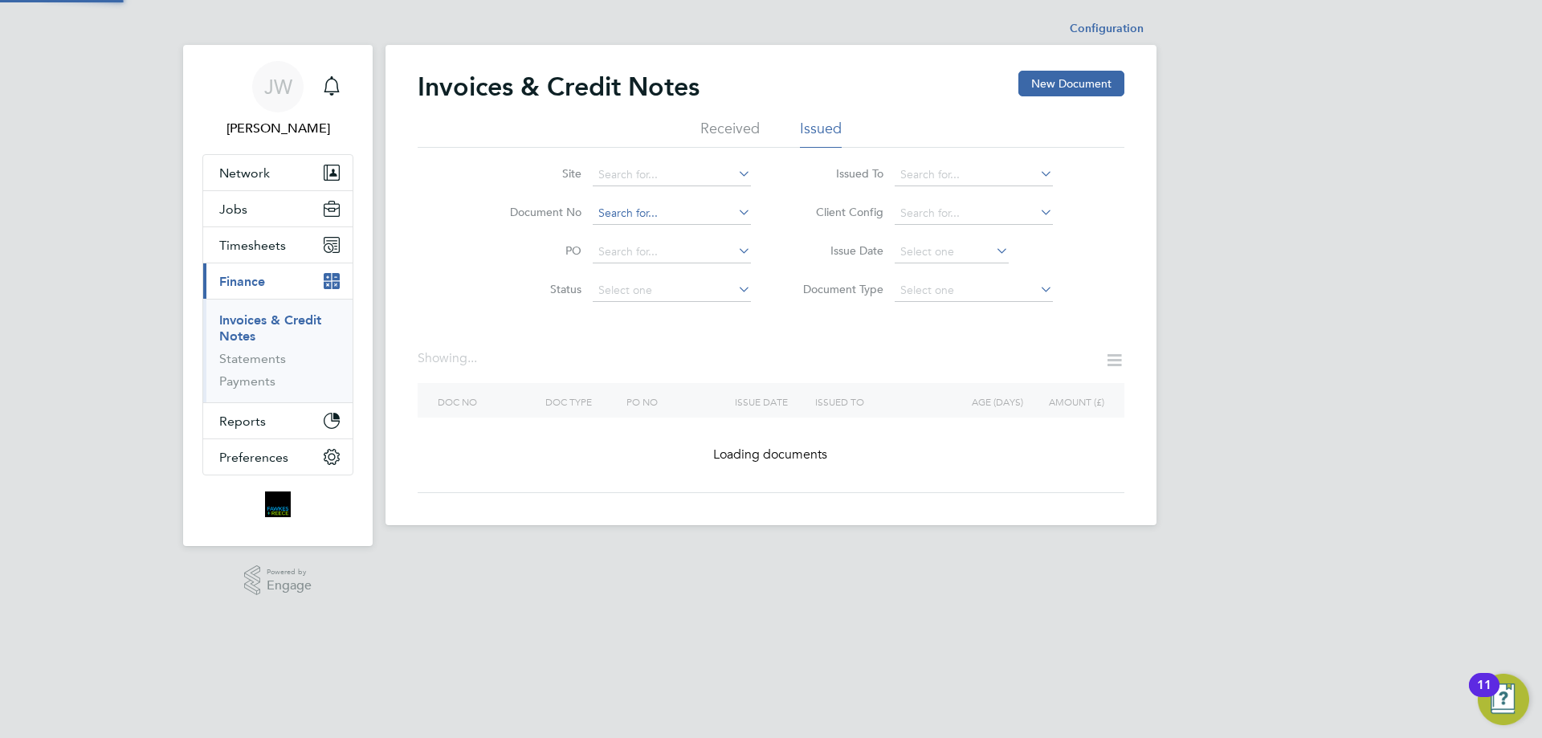
click at [665, 210] on input at bounding box center [672, 213] width 158 height 22
paste input "INV0010750"
type input "INV0010750"
click at [652, 238] on b "INV0010750" at bounding box center [631, 236] width 64 height 14
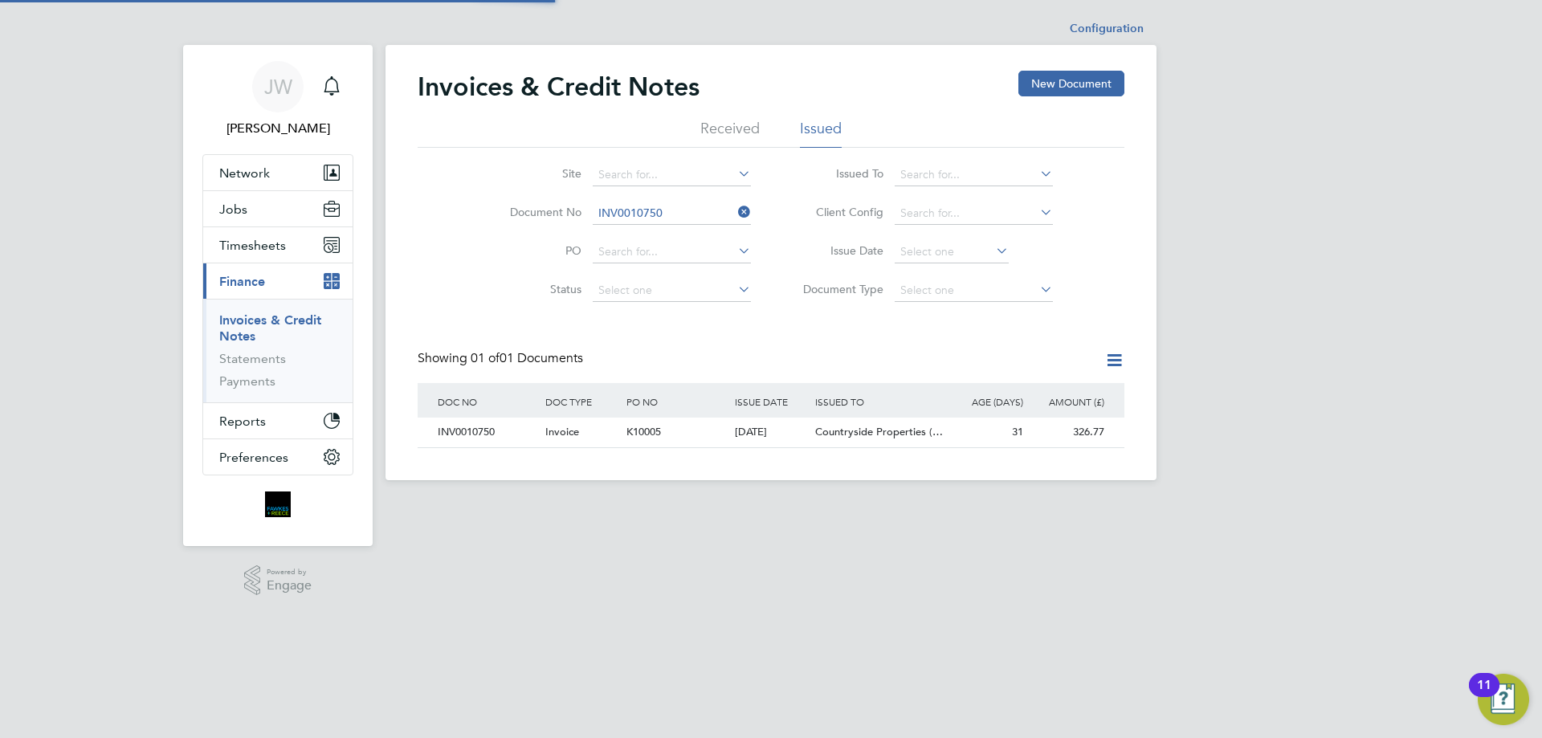
scroll to position [31, 136]
click at [490, 431] on div "INV0010750" at bounding box center [488, 433] width 108 height 30
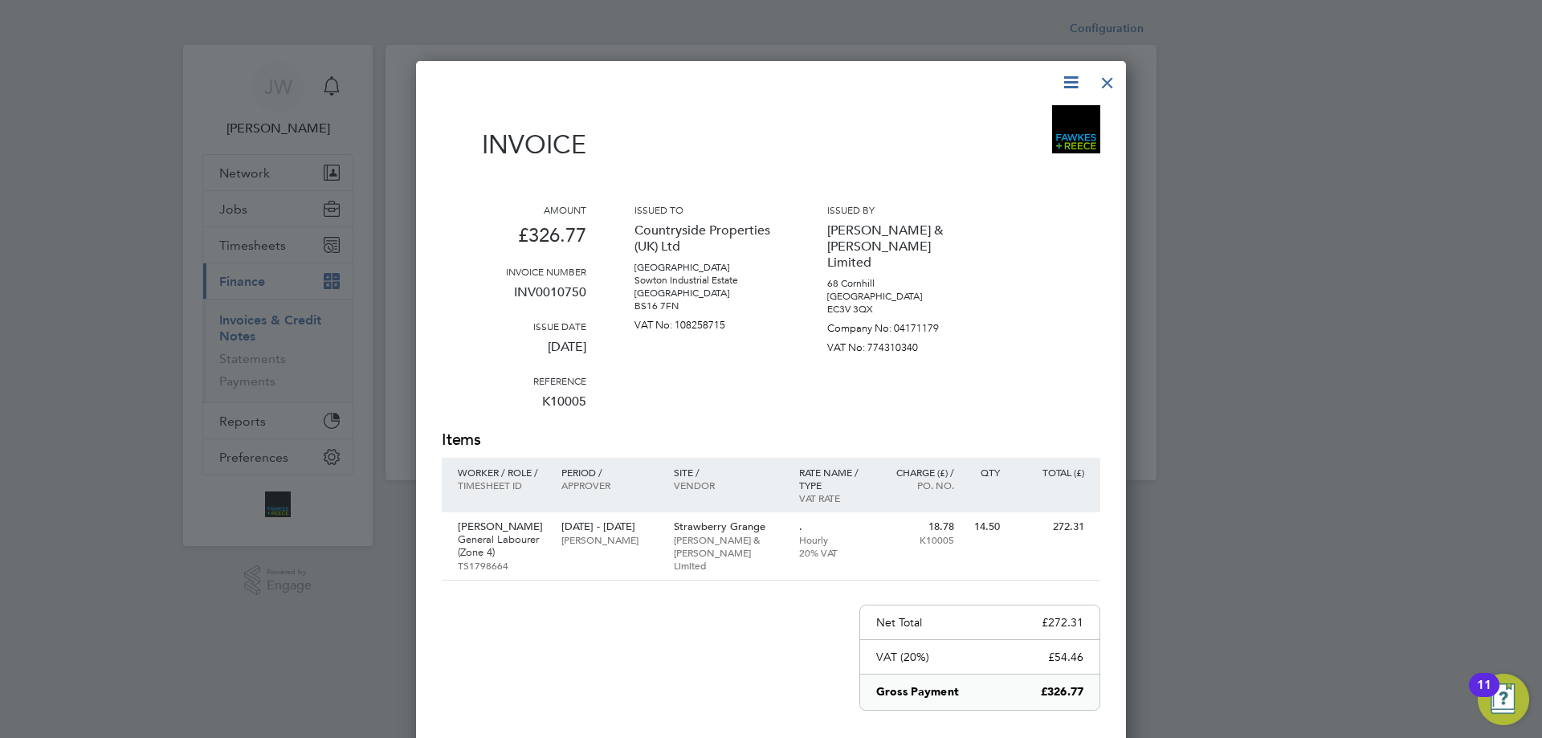
click at [1105, 85] on div at bounding box center [1107, 78] width 29 height 29
